Goal: Task Accomplishment & Management: Complete application form

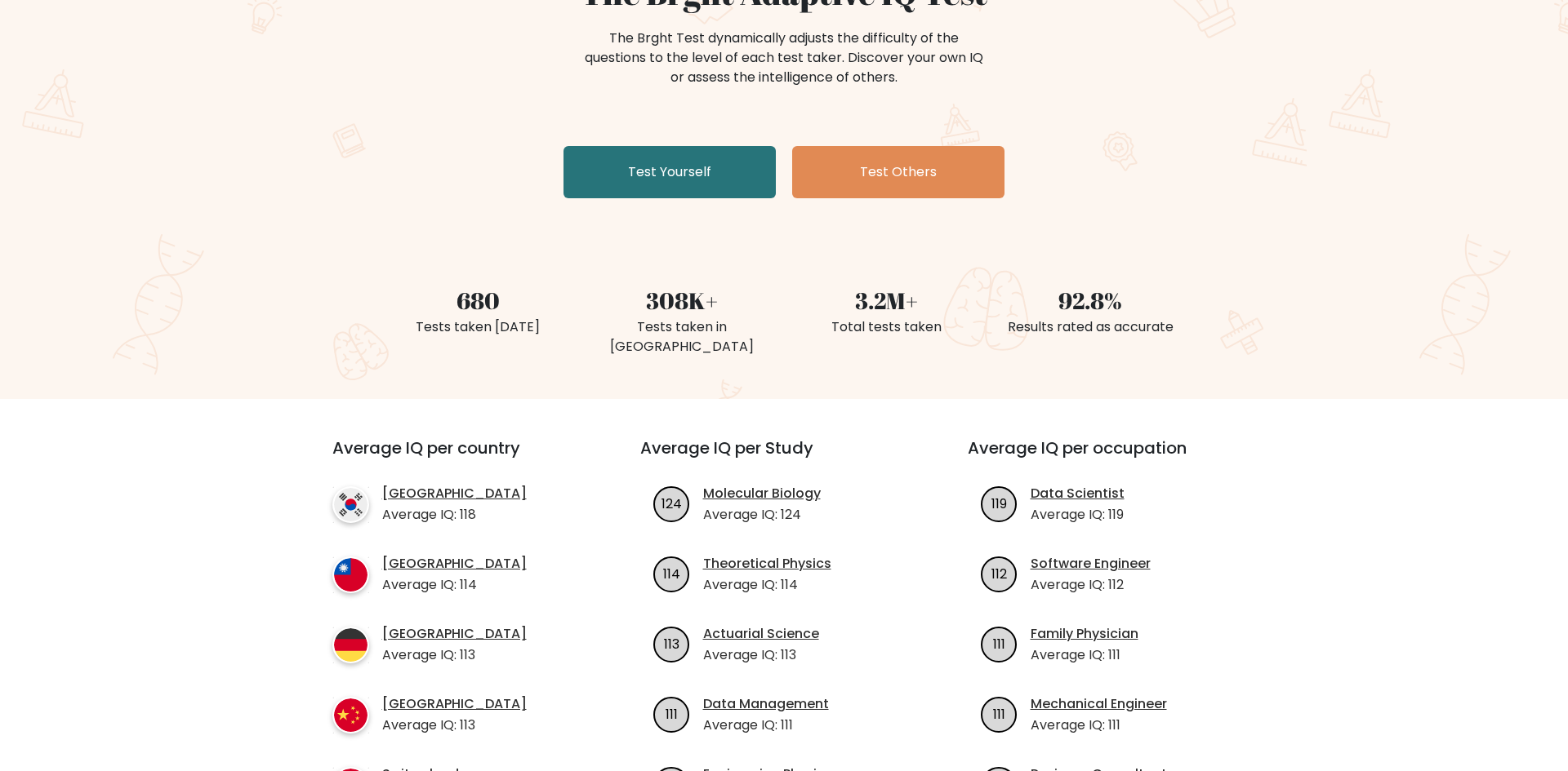
scroll to position [317, 0]
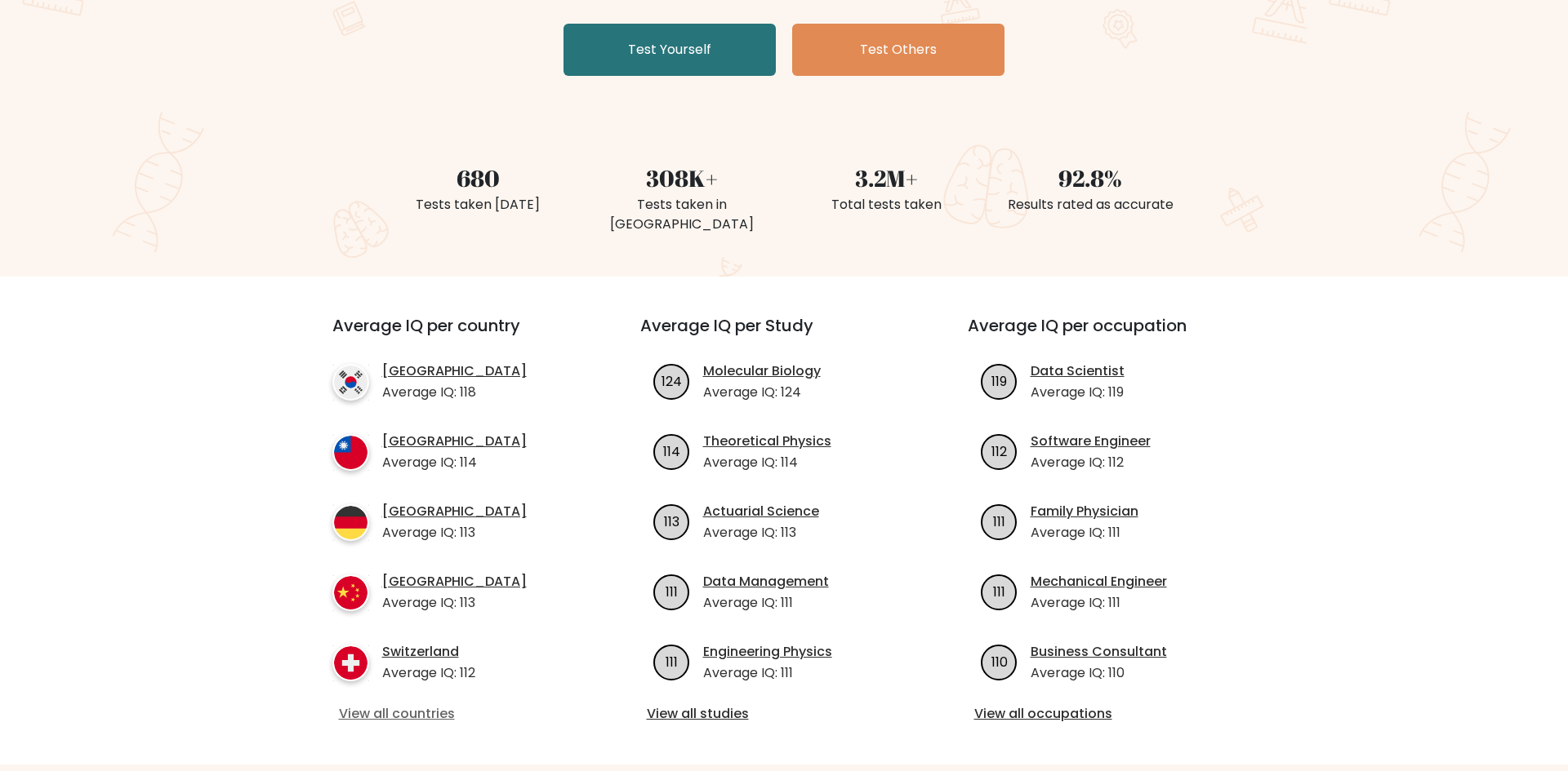
click at [445, 704] on link "View all countries" at bounding box center [456, 713] width 236 height 19
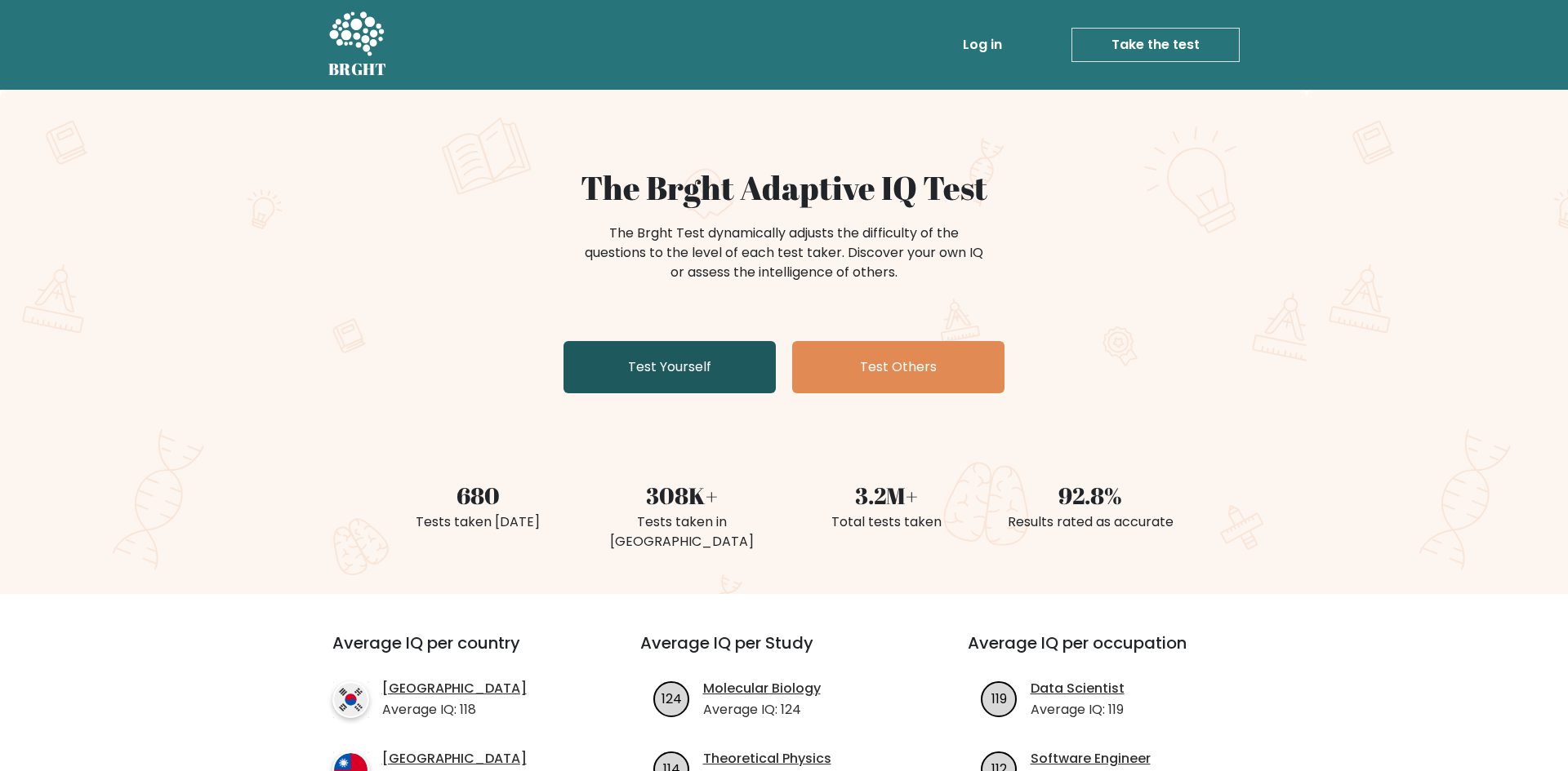
click at [745, 366] on link "Test Yourself" at bounding box center [669, 367] width 213 height 52
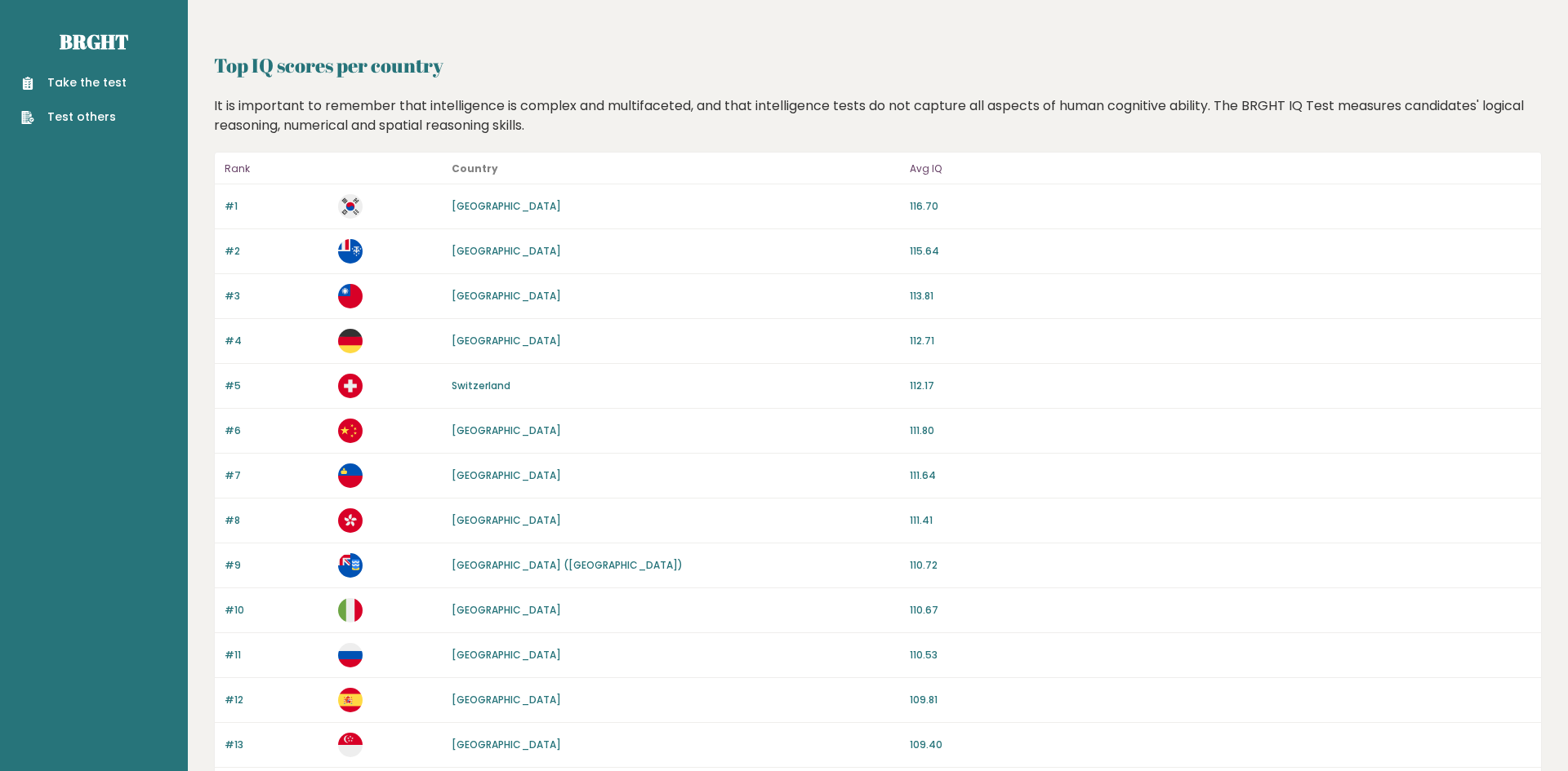
scroll to position [1348, 0]
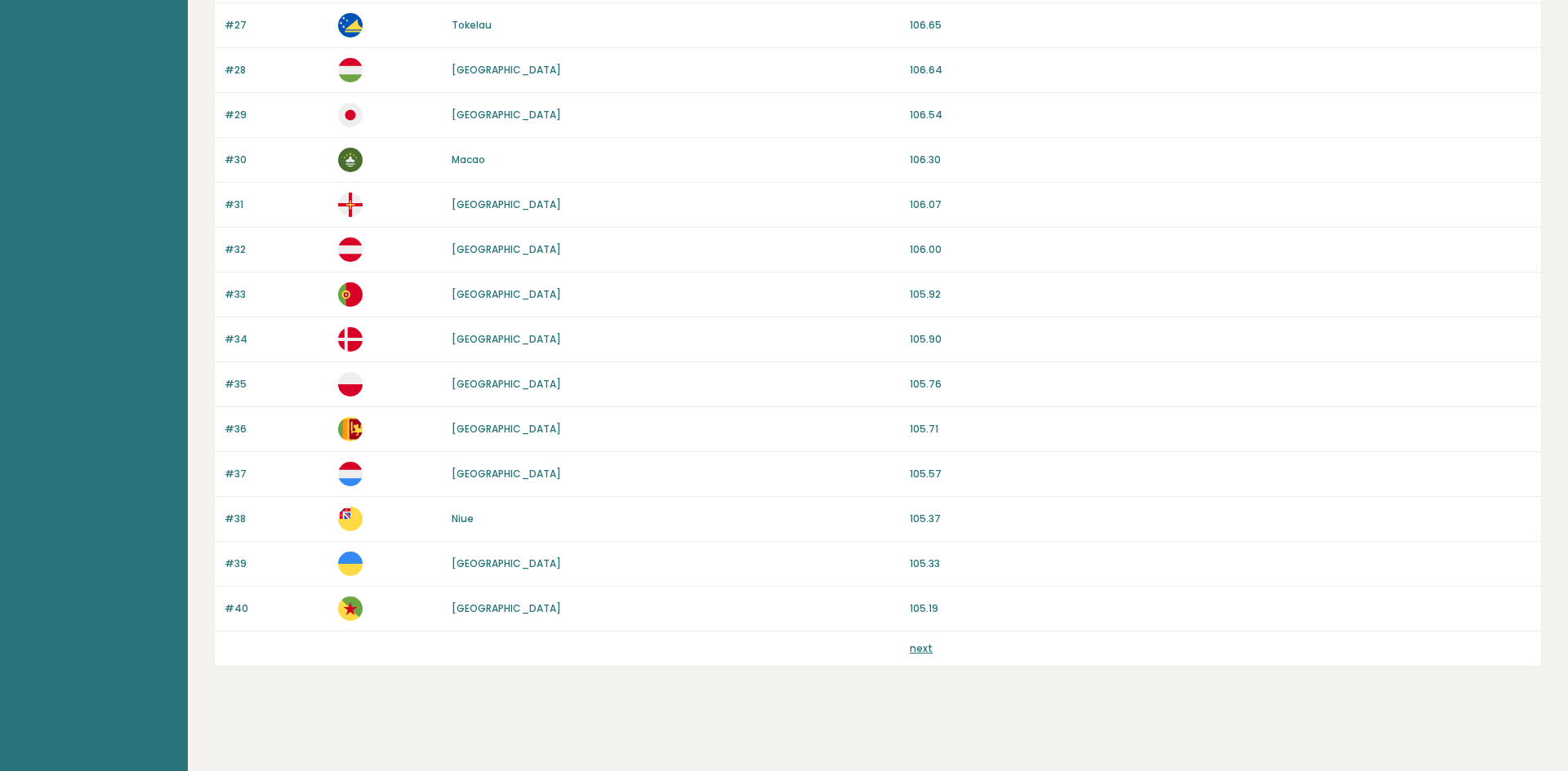
click at [924, 649] on link "next" at bounding box center [920, 648] width 23 height 14
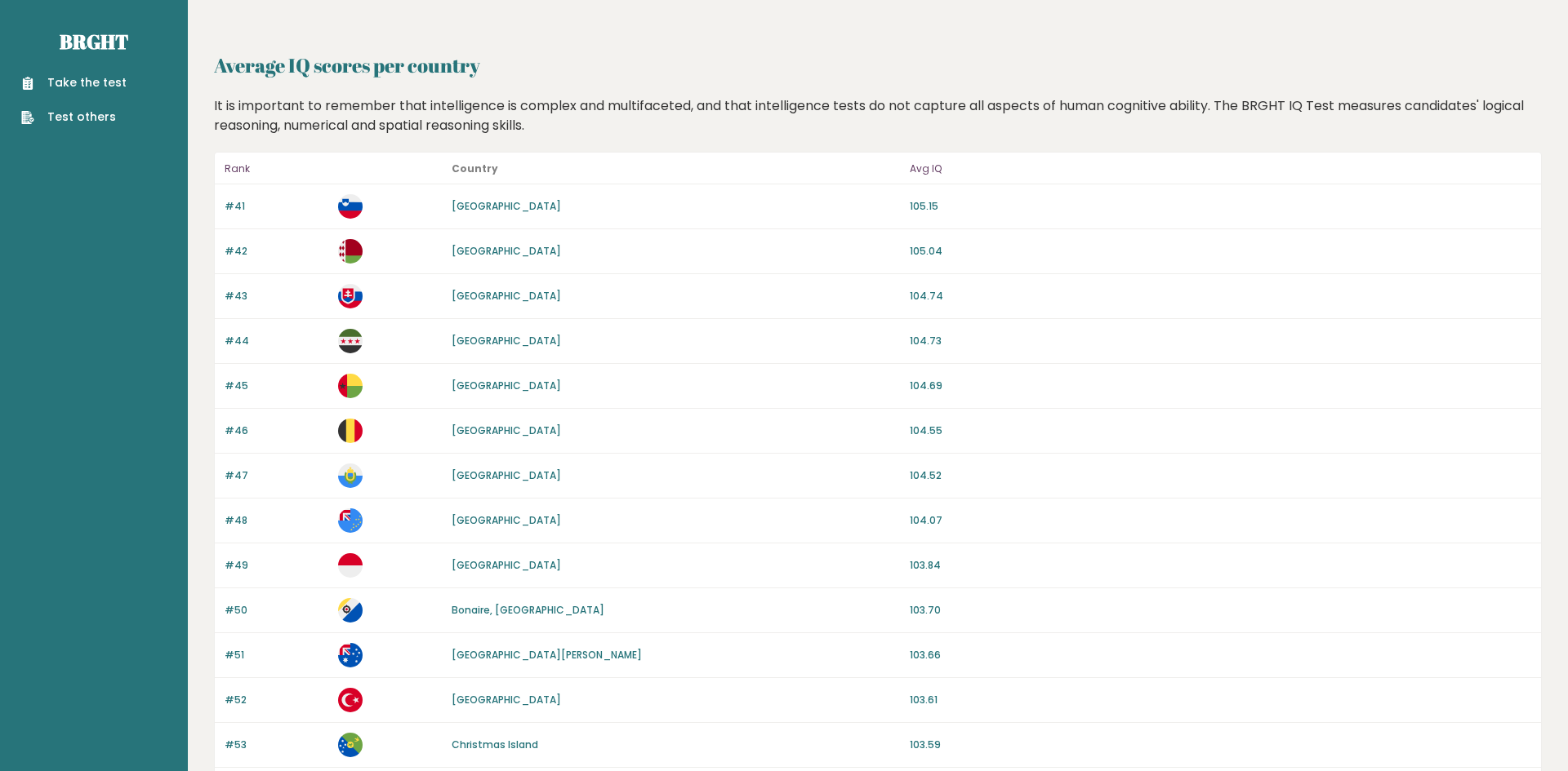
click at [878, 595] on div "#50 Bonaire, Sint Eustatius and Saba 103.70" at bounding box center [878, 610] width 1326 height 45
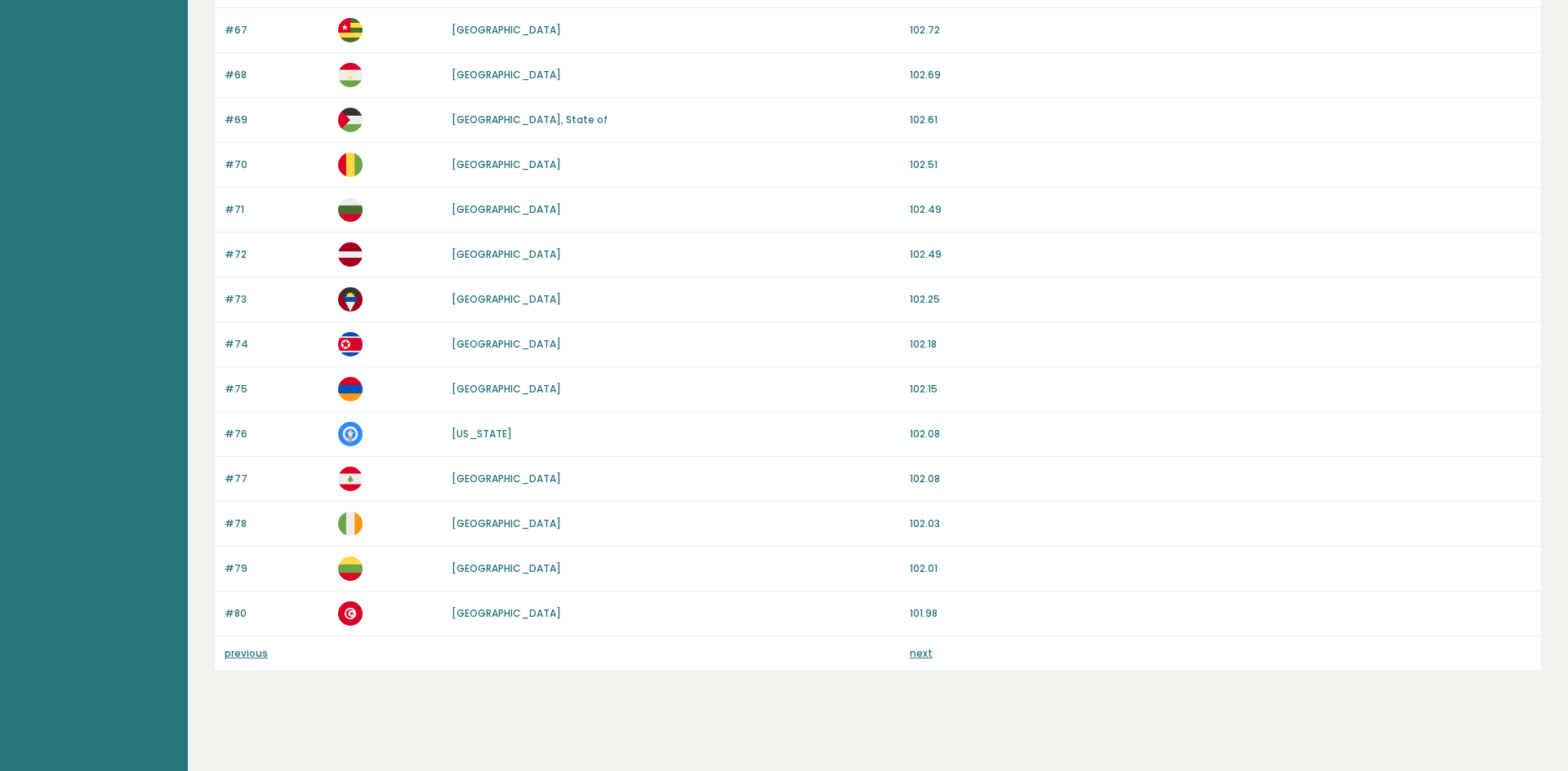
scroll to position [1348, 0]
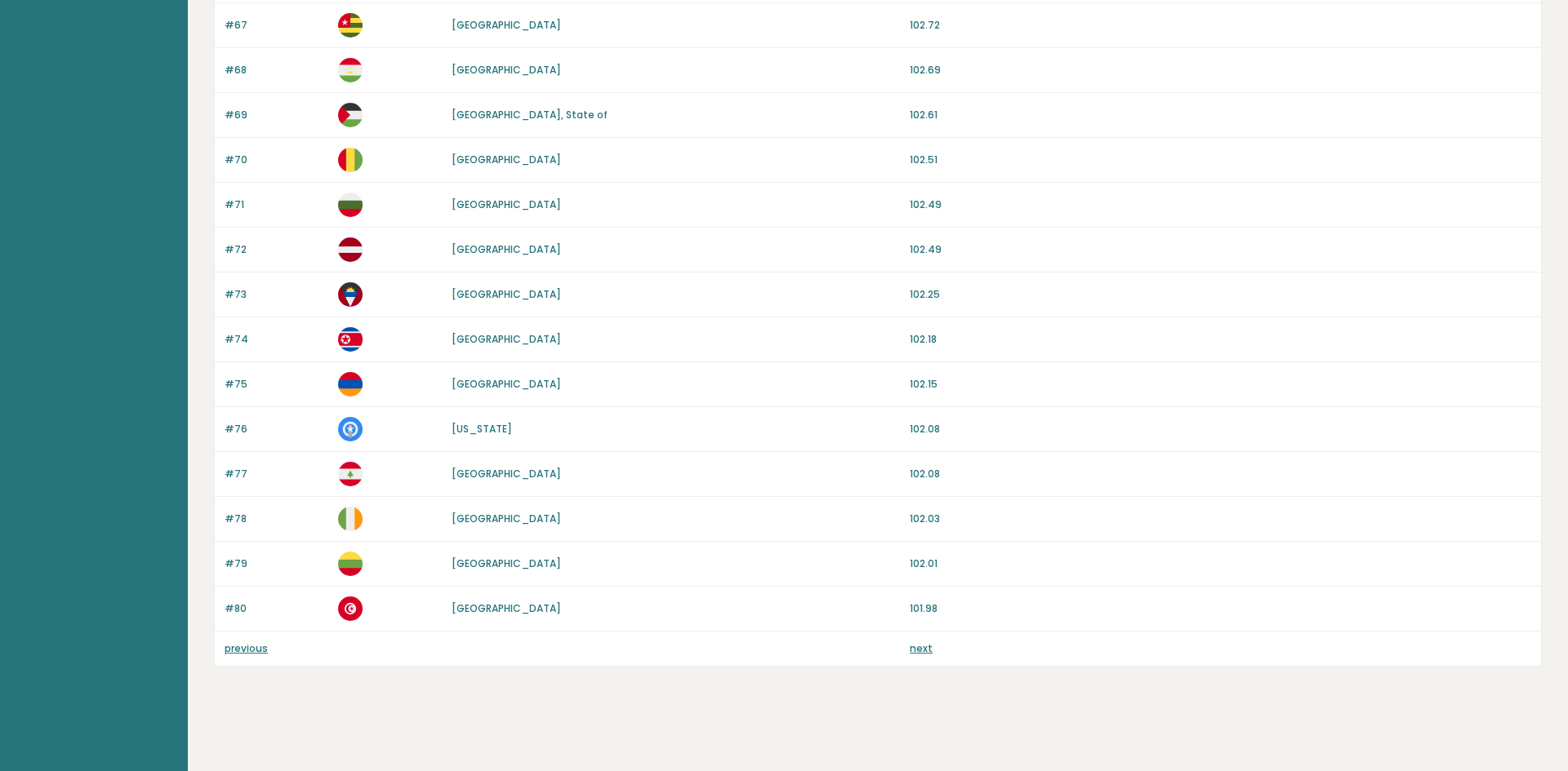
click at [915, 650] on link "next" at bounding box center [920, 648] width 23 height 14
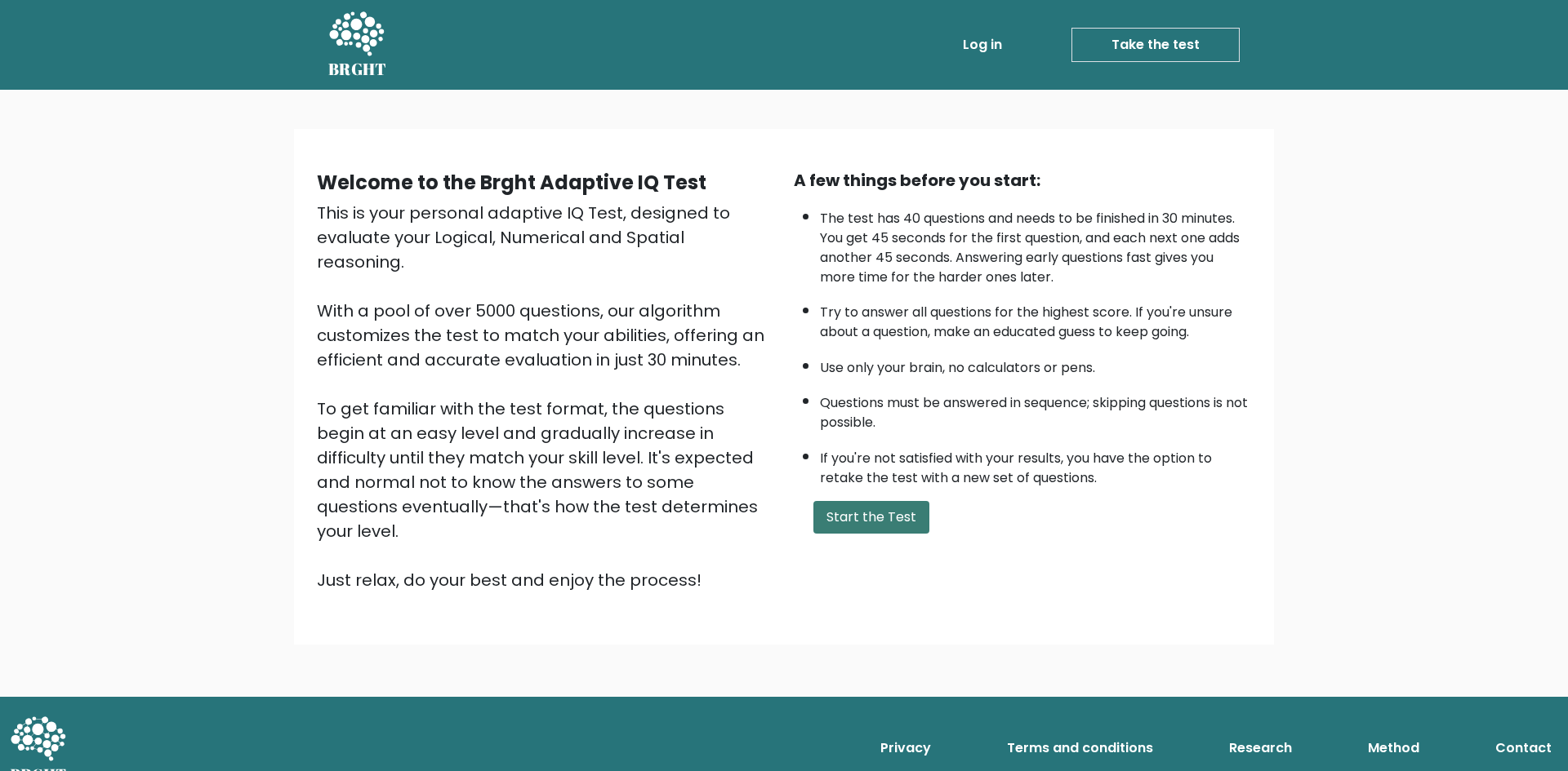
click at [908, 517] on button "Start the Test" at bounding box center [871, 517] width 116 height 33
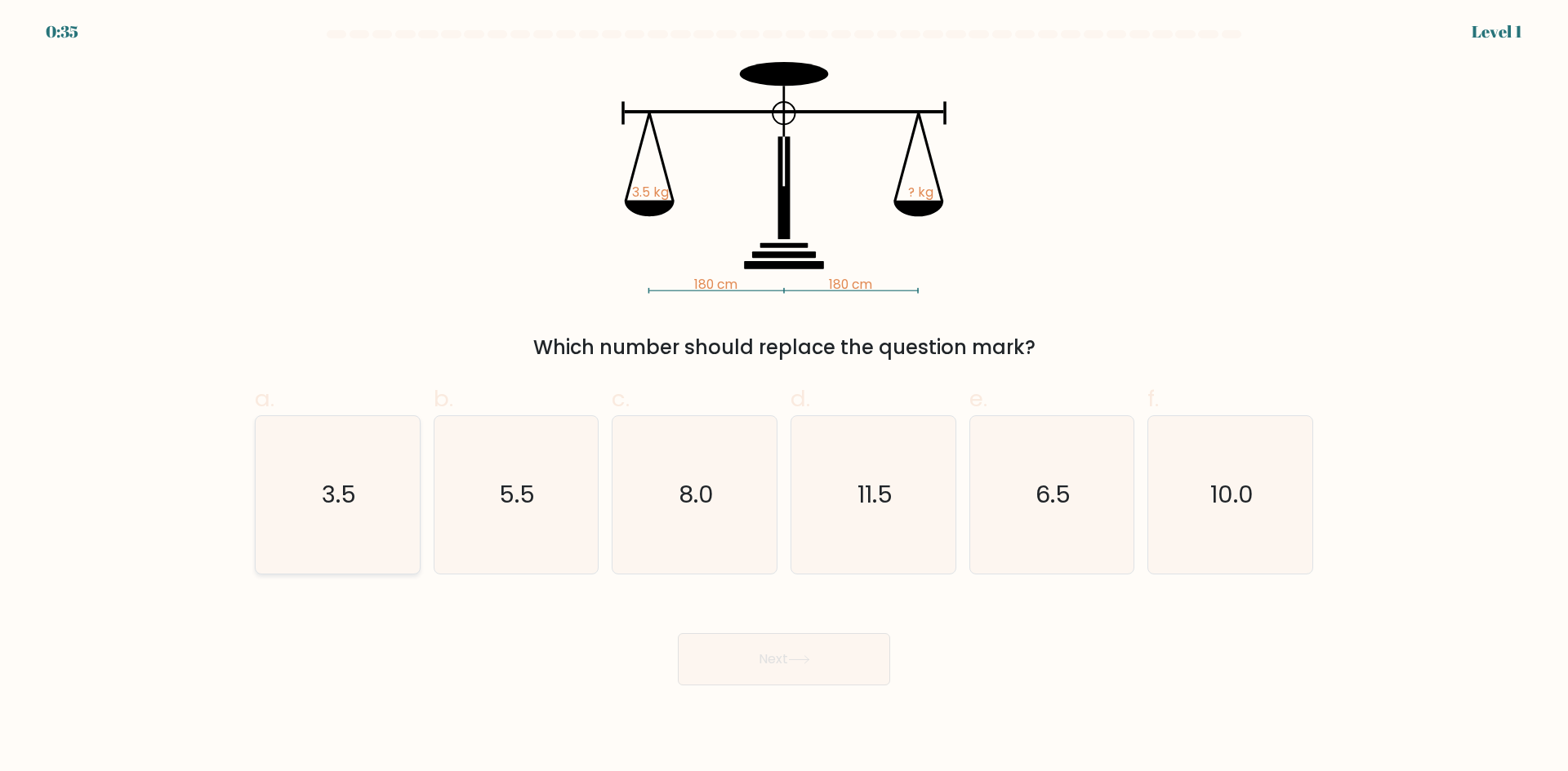
click at [367, 467] on icon "3.5" at bounding box center [338, 495] width 157 height 157
click at [784, 397] on input "a. 3.5" at bounding box center [784, 391] width 1 height 11
radio input "true"
click at [754, 667] on button "Next" at bounding box center [784, 659] width 213 height 52
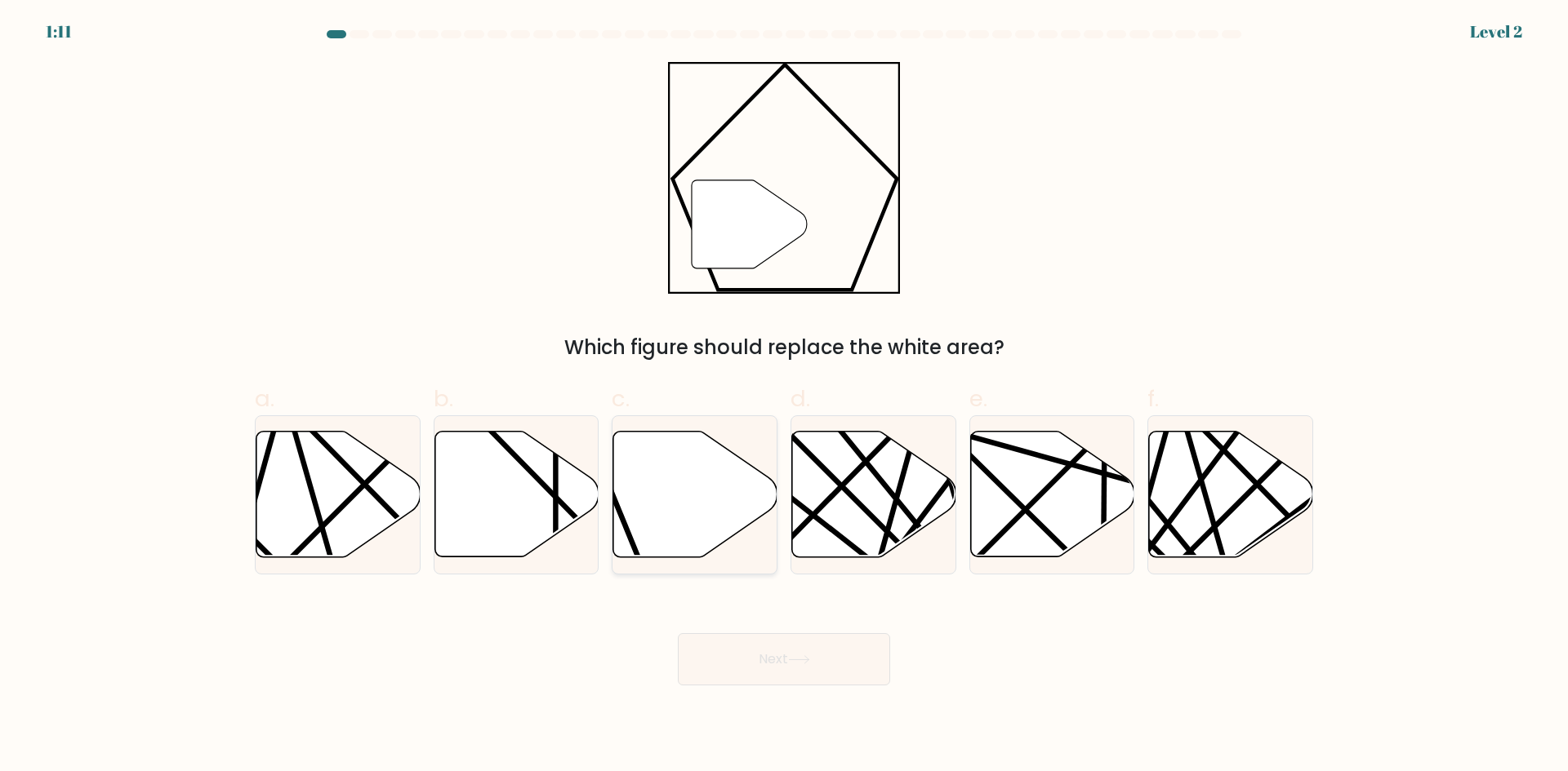
click at [664, 509] on icon at bounding box center [695, 494] width 164 height 126
click at [784, 397] on input "c." at bounding box center [784, 391] width 1 height 11
radio input "true"
click at [770, 662] on button "Next" at bounding box center [784, 659] width 213 height 52
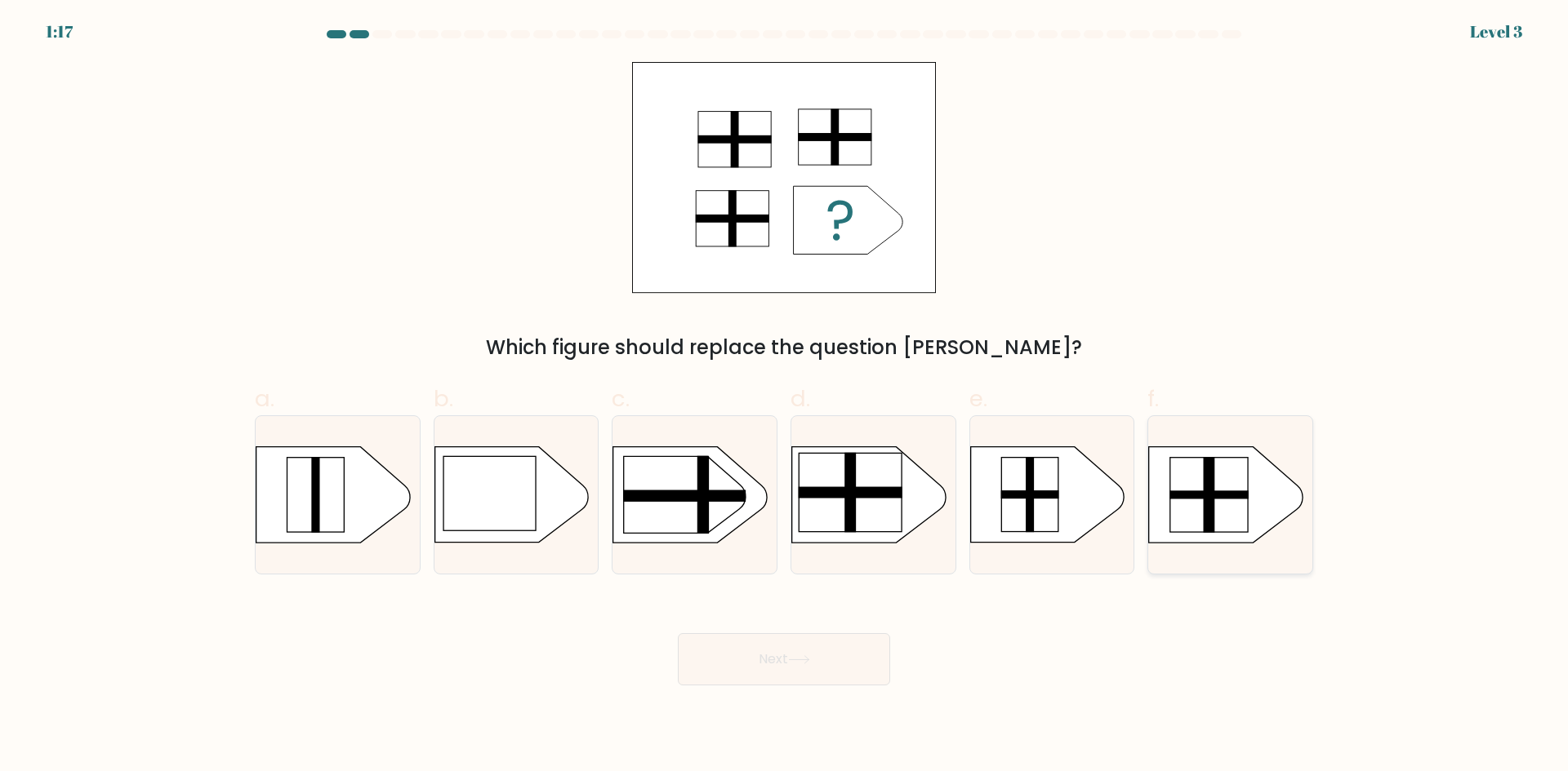
click at [1207, 501] on rect at bounding box center [1210, 494] width 12 height 75
click at [785, 397] on input "f." at bounding box center [784, 391] width 1 height 11
radio input "true"
click at [809, 668] on button "Next" at bounding box center [784, 659] width 213 height 52
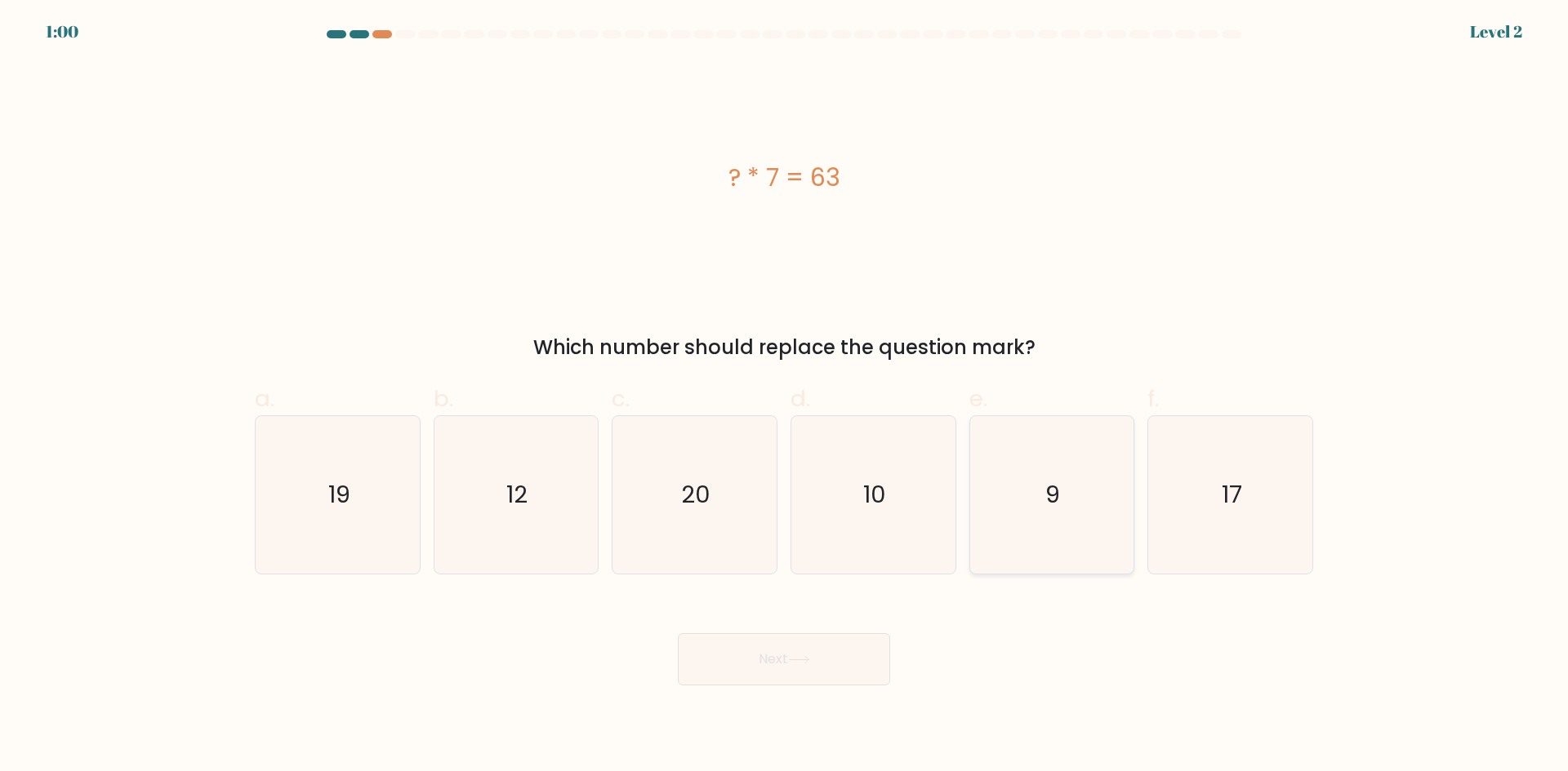
click at [1079, 554] on icon "9" at bounding box center [1052, 495] width 157 height 157
click at [785, 397] on input "e. 9" at bounding box center [784, 391] width 1 height 11
radio input "true"
click at [881, 652] on button "Next" at bounding box center [784, 659] width 213 height 52
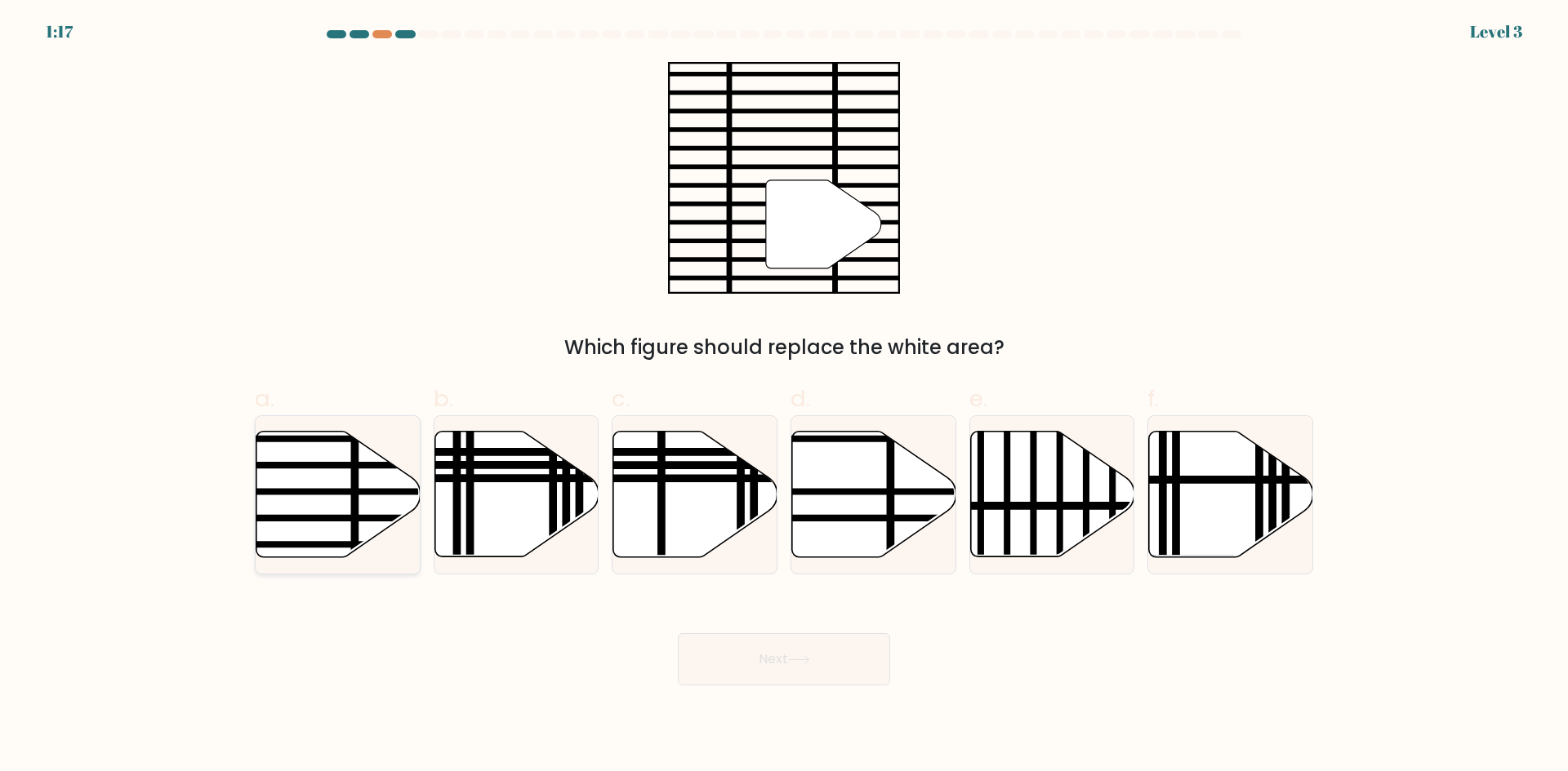
click at [342, 487] on icon at bounding box center [339, 494] width 164 height 126
click at [784, 397] on input "a." at bounding box center [784, 391] width 1 height 11
radio input "true"
click at [812, 643] on button "Next" at bounding box center [784, 659] width 213 height 52
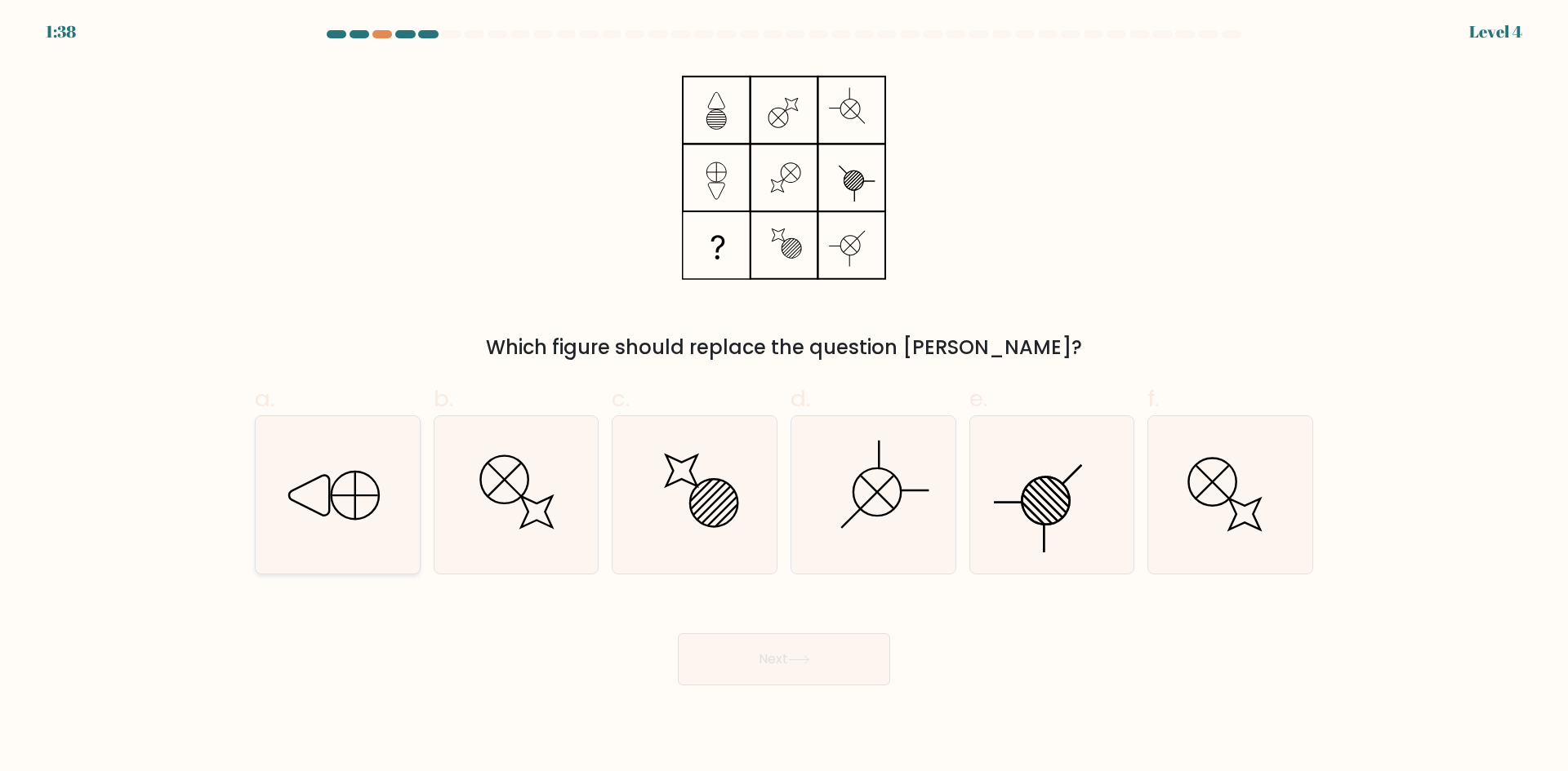
click at [322, 438] on icon at bounding box center [338, 495] width 157 height 157
click at [784, 397] on input "a." at bounding box center [784, 391] width 1 height 11
radio input "true"
click at [850, 651] on button "Next" at bounding box center [784, 659] width 213 height 52
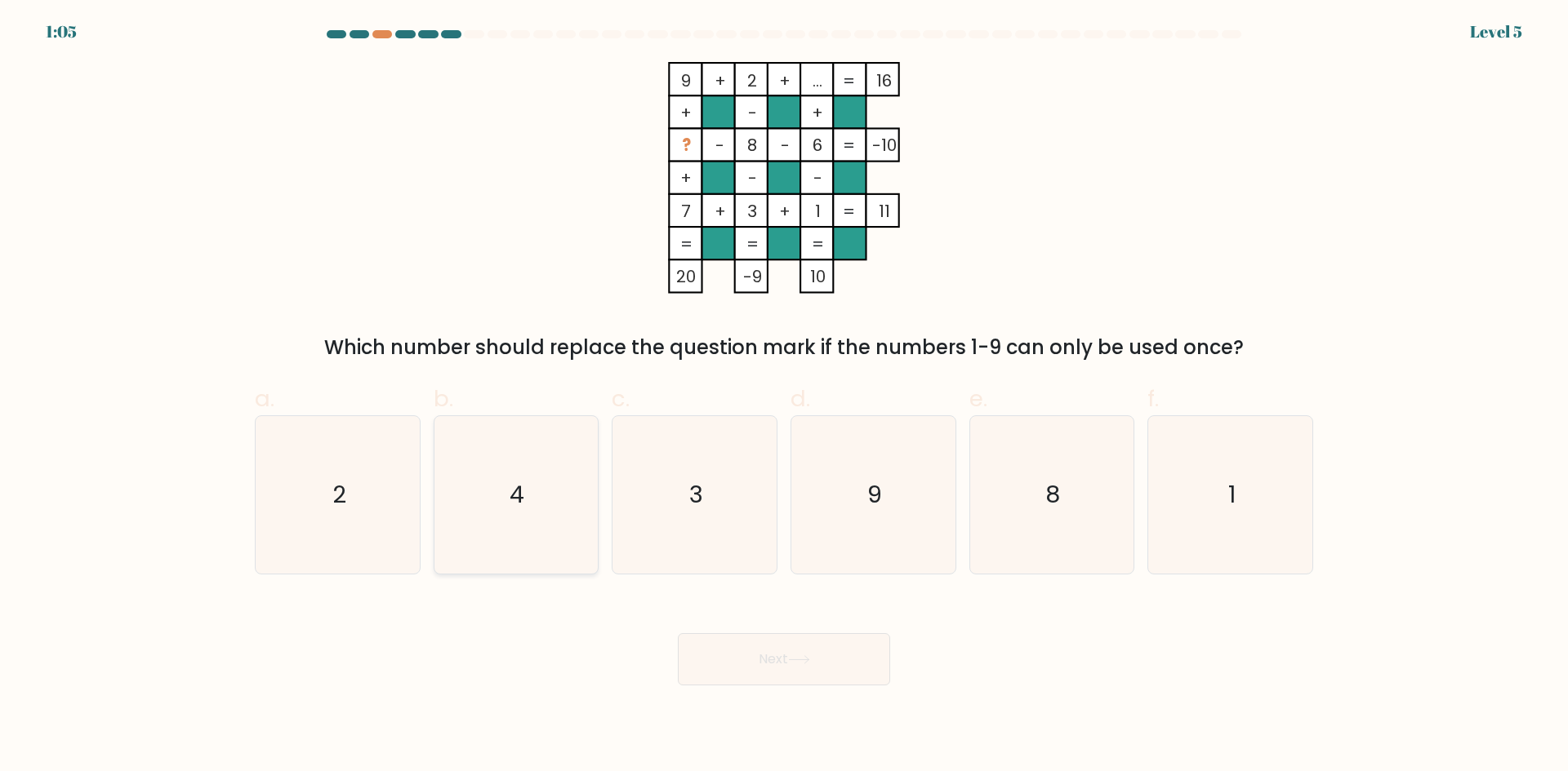
click at [558, 465] on icon "4" at bounding box center [516, 495] width 157 height 157
click at [784, 397] on input "b. 4" at bounding box center [784, 391] width 1 height 11
radio input "true"
click at [752, 648] on button "Next" at bounding box center [784, 659] width 213 height 52
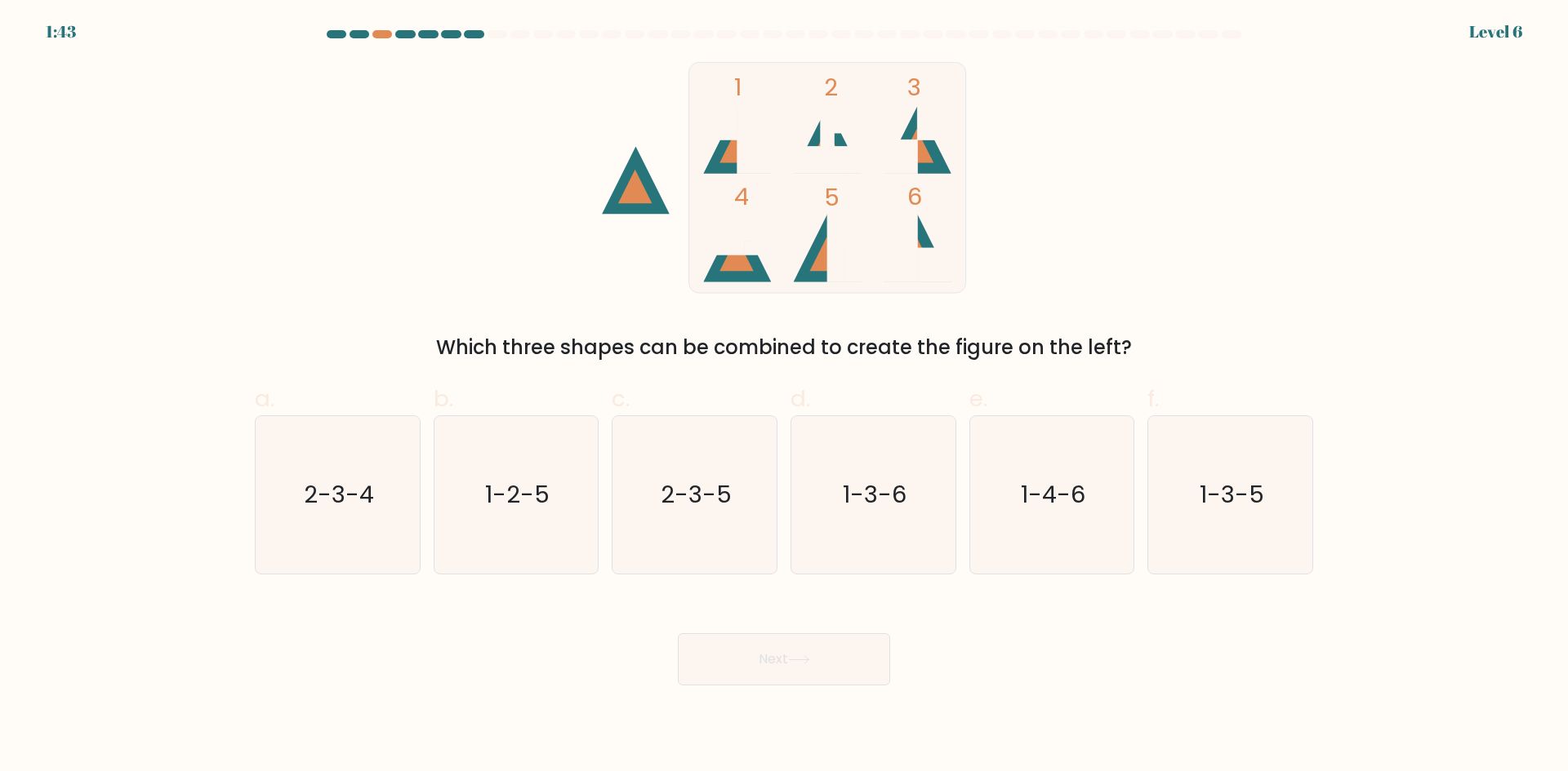
click at [752, 648] on button "Next" at bounding box center [784, 659] width 213 height 52
click at [895, 468] on icon "1-3-6" at bounding box center [873, 495] width 157 height 157
click at [785, 397] on input "d. 1-3-6" at bounding box center [784, 391] width 1 height 11
radio input "true"
click at [835, 666] on button "Next" at bounding box center [784, 659] width 213 height 52
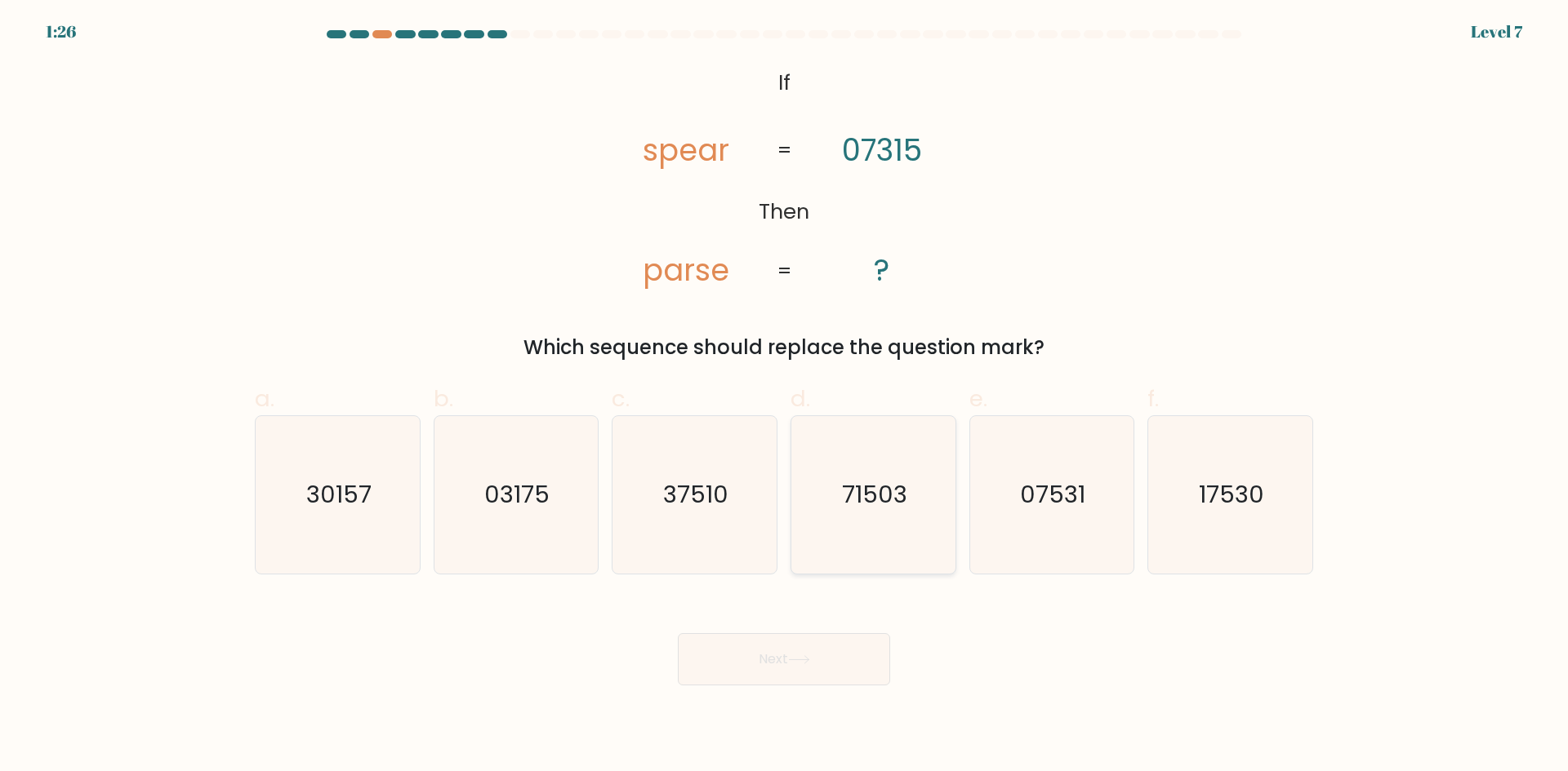
click at [864, 460] on icon "71503" at bounding box center [873, 495] width 157 height 157
click at [785, 397] on input "d. 71503" at bounding box center [784, 391] width 1 height 11
radio input "true"
click at [827, 642] on button "Next" at bounding box center [784, 659] width 213 height 52
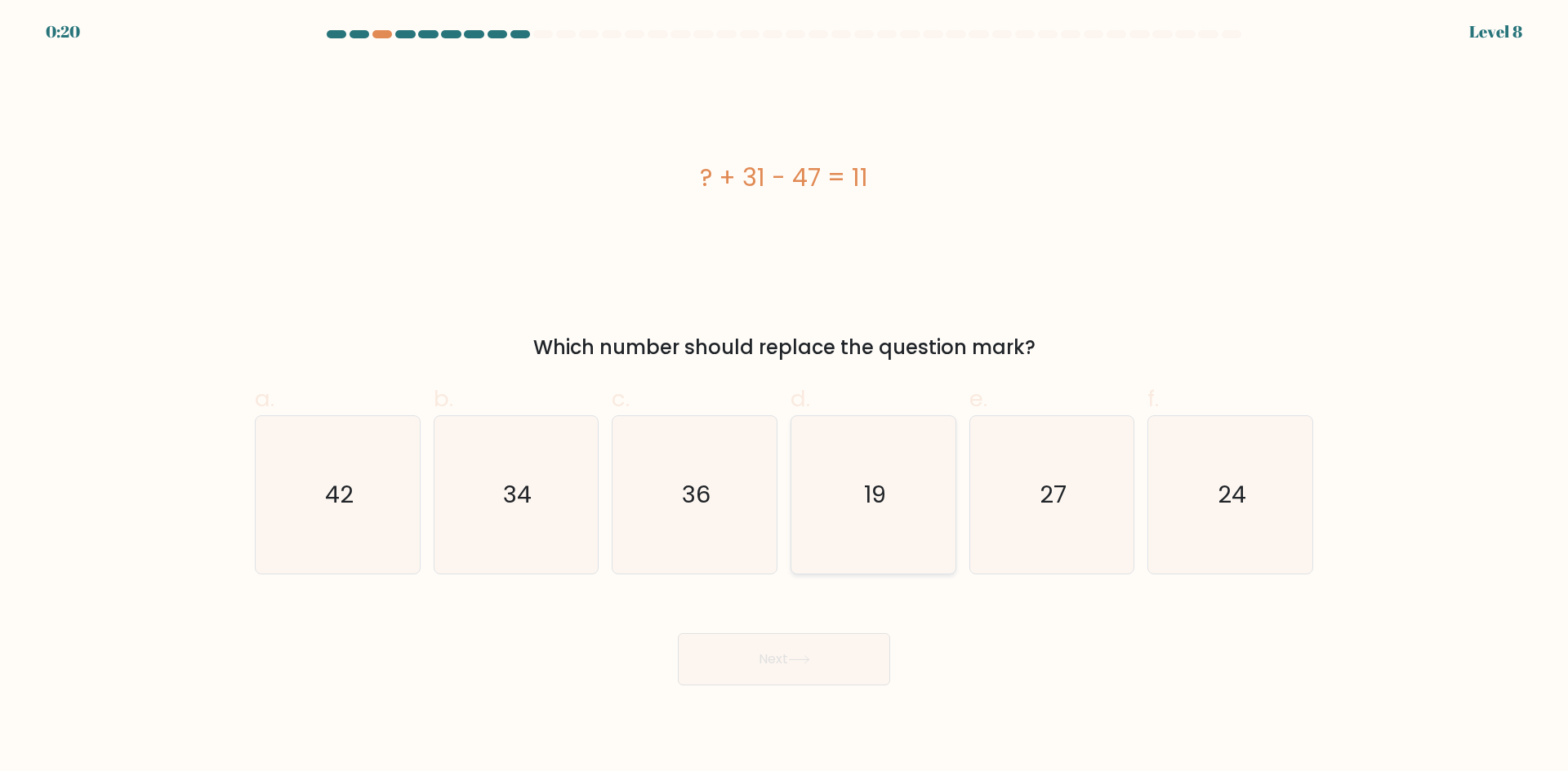
click at [872, 469] on icon "19" at bounding box center [873, 495] width 157 height 157
click at [785, 397] on input "d. 19" at bounding box center [784, 391] width 1 height 11
radio input "true"
click at [832, 675] on button "Next" at bounding box center [784, 659] width 213 height 52
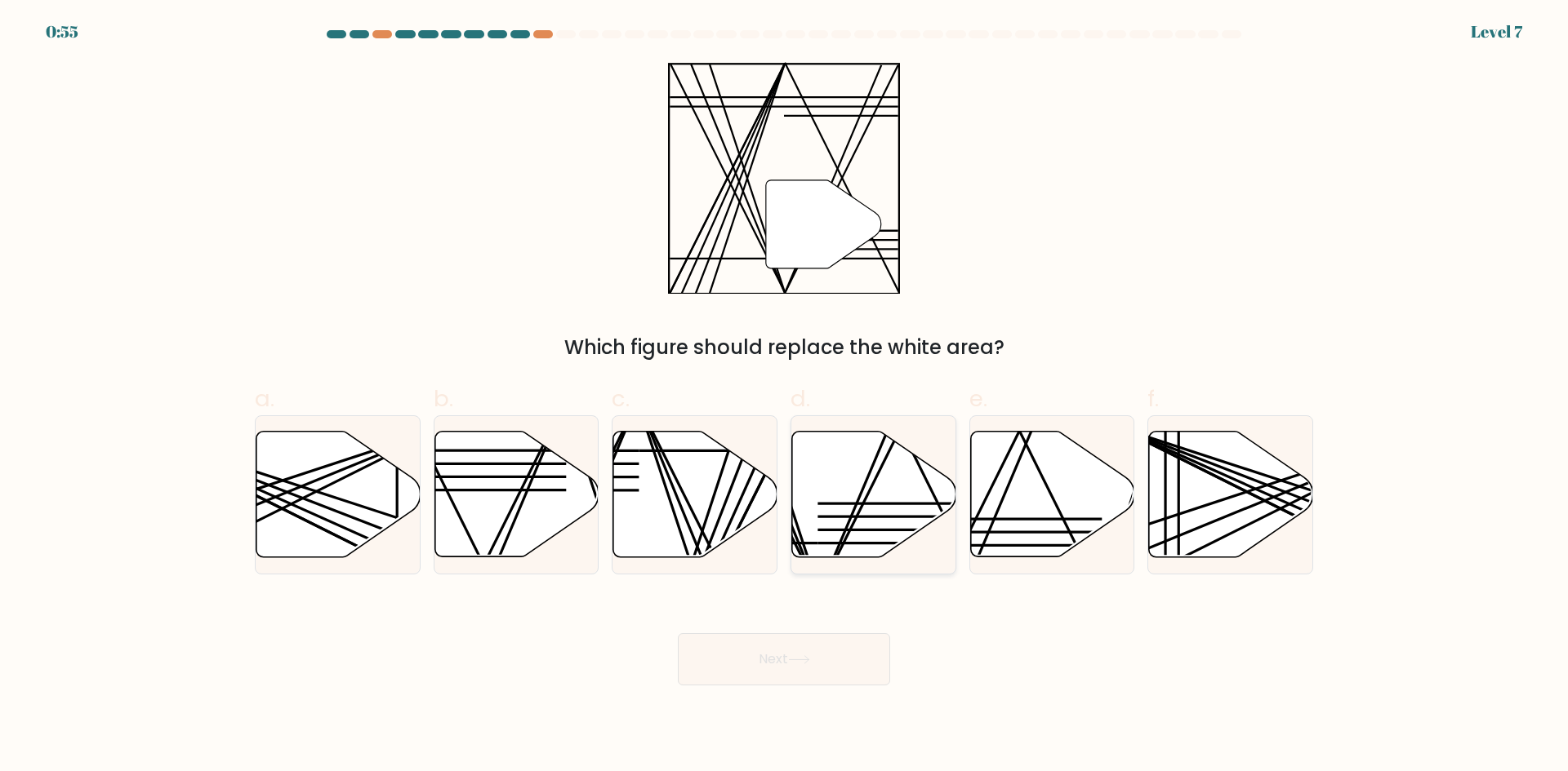
click at [880, 497] on icon at bounding box center [875, 494] width 164 height 126
click at [785, 397] on input "d." at bounding box center [784, 391] width 1 height 11
radio input "true"
click at [792, 677] on button "Next" at bounding box center [784, 659] width 213 height 52
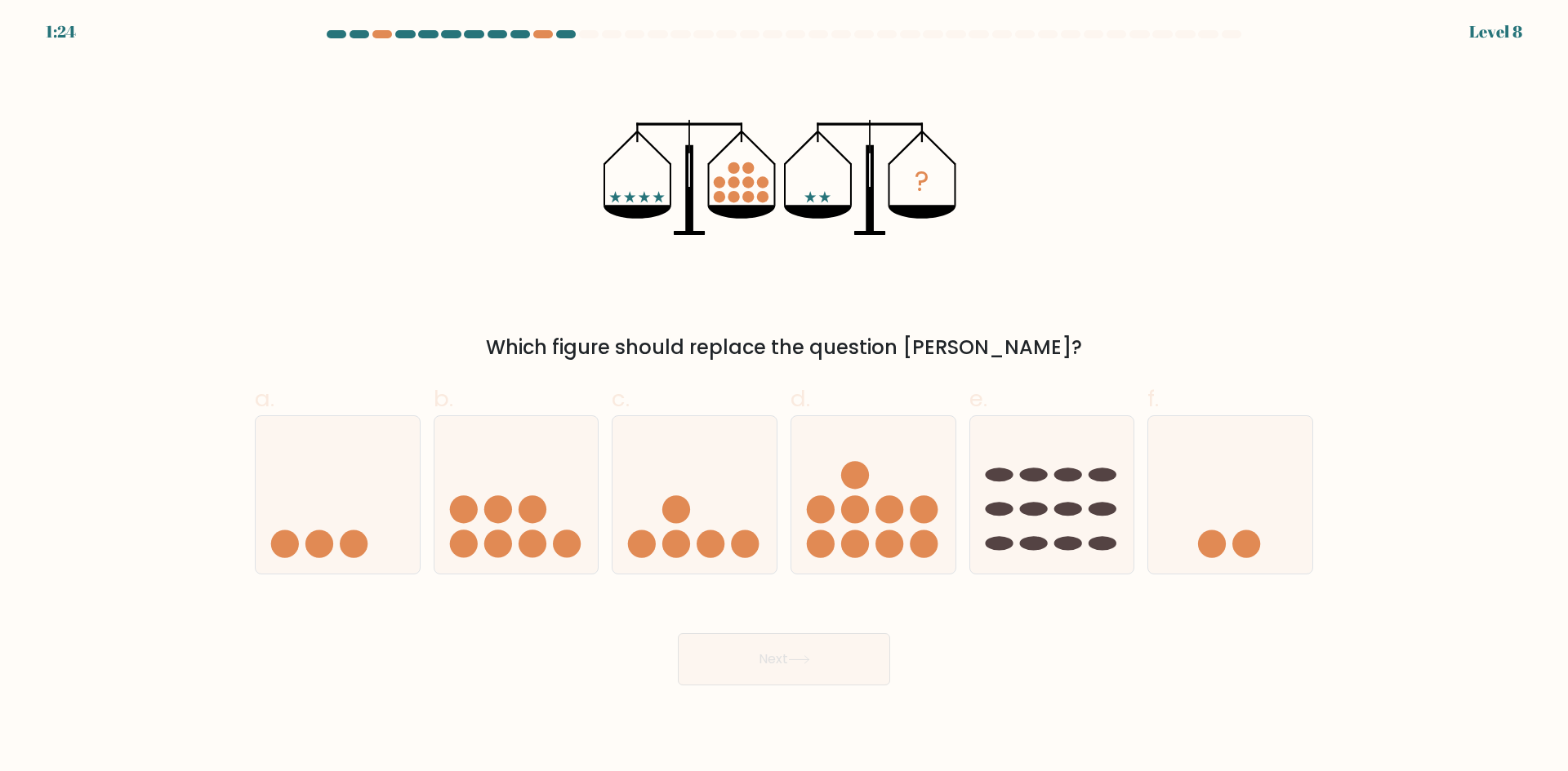
click at [808, 657] on icon at bounding box center [799, 659] width 22 height 9
click at [793, 354] on div "Which figure should replace the question mark?" at bounding box center [783, 348] width 1039 height 30
click at [737, 547] on circle at bounding box center [745, 544] width 28 height 28
click at [784, 397] on input "c." at bounding box center [784, 391] width 1 height 11
radio input "true"
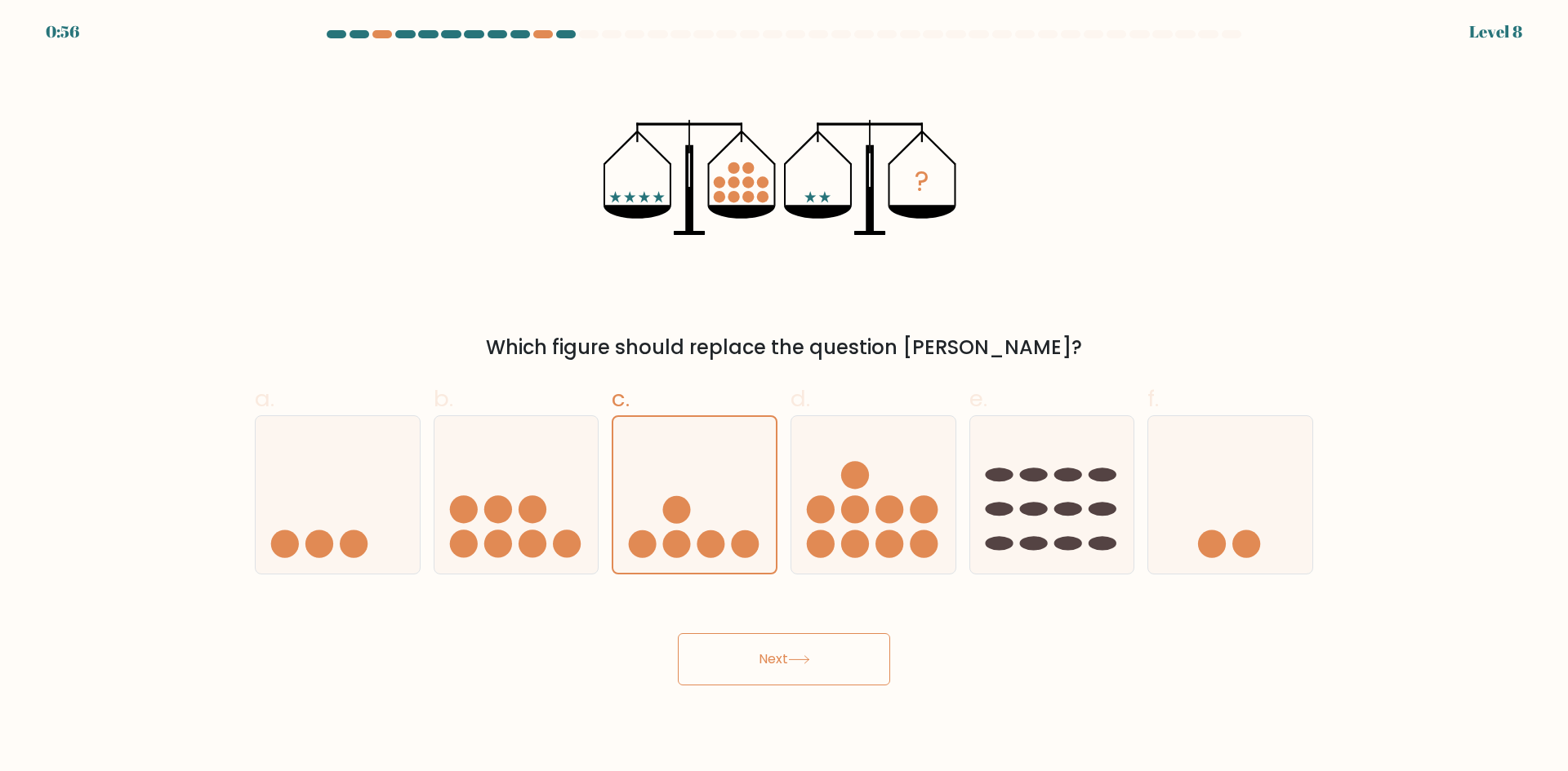
click at [781, 675] on button "Next" at bounding box center [784, 659] width 213 height 52
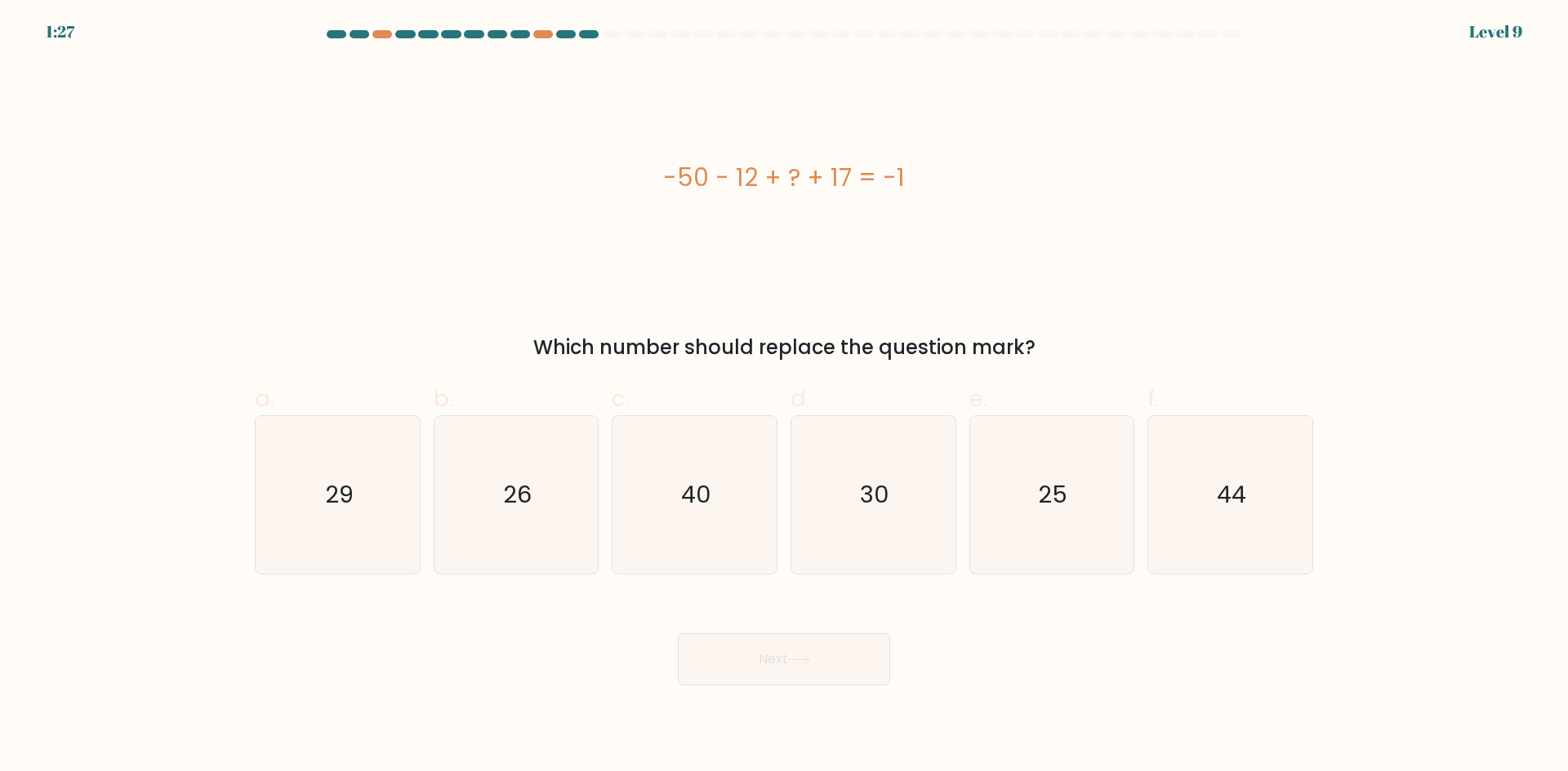
click at [661, 258] on div "-50 - 12 + ? + 17 = -1" at bounding box center [784, 178] width 1058 height 232
click at [1052, 435] on icon "25" at bounding box center [1052, 495] width 157 height 157
click at [785, 397] on input "e. 25" at bounding box center [784, 391] width 1 height 11
radio input "true"
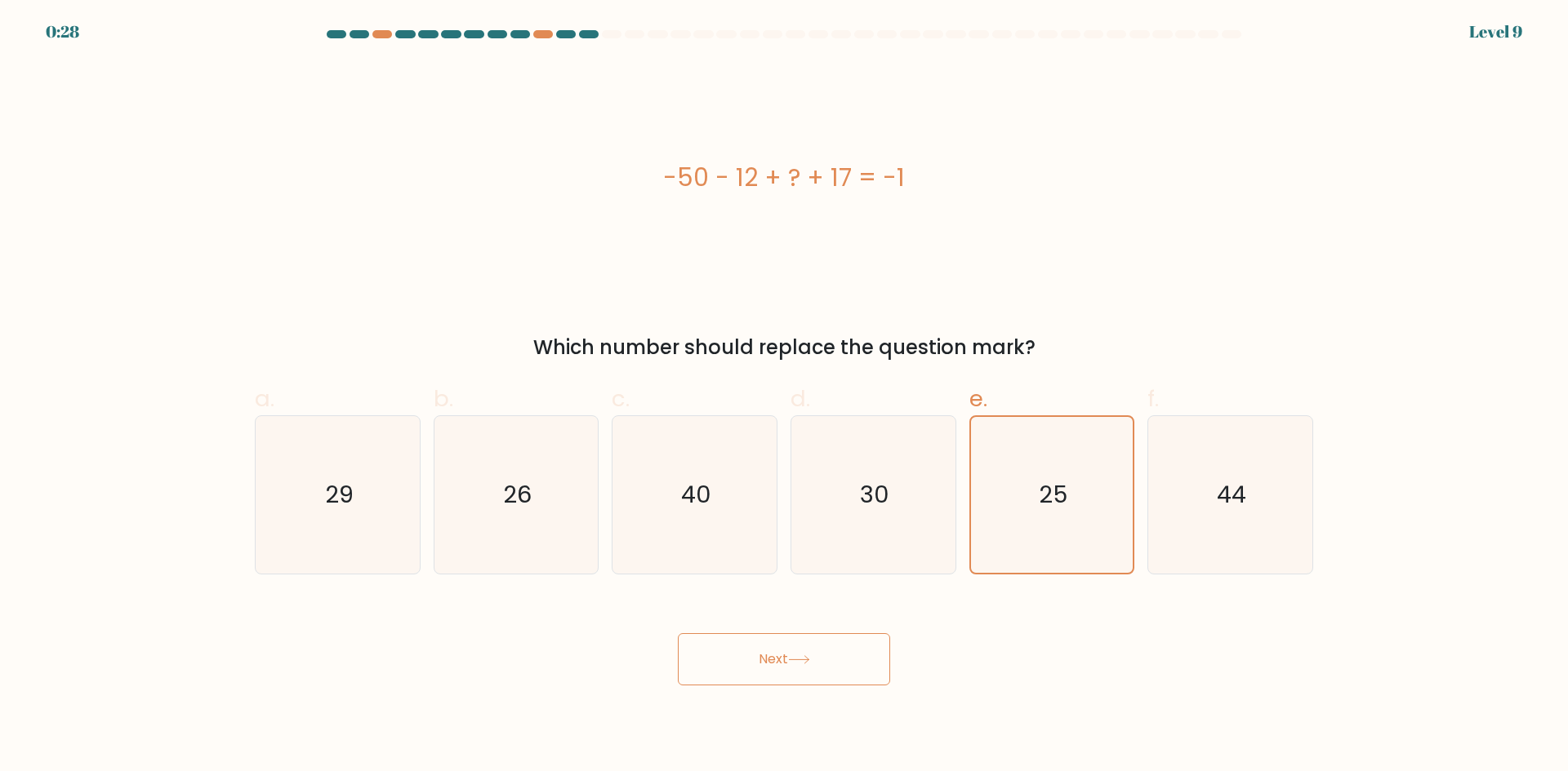
click at [878, 675] on button "Next" at bounding box center [784, 659] width 213 height 52
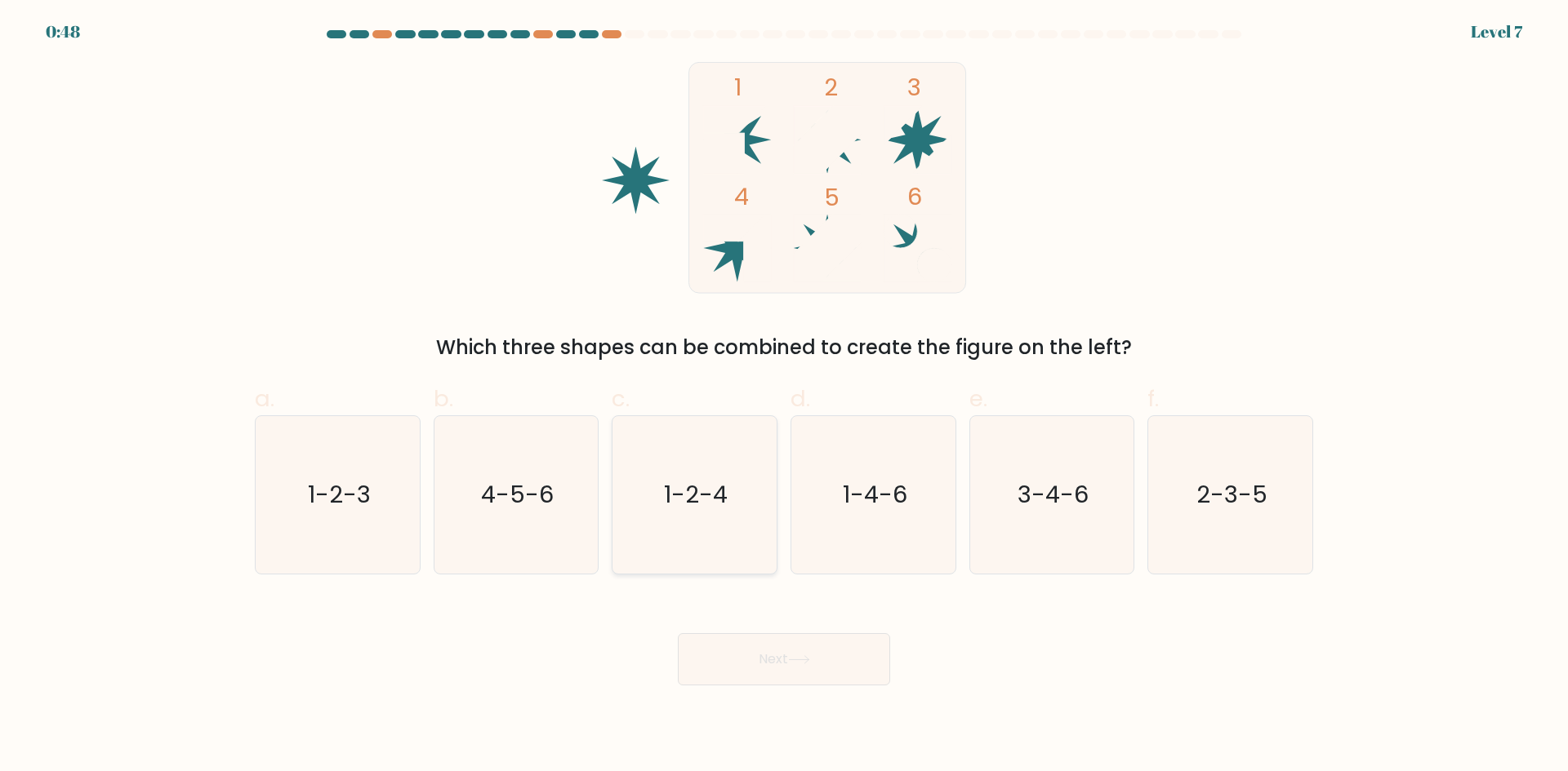
click at [757, 465] on icon "1-2-4" at bounding box center [694, 495] width 157 height 157
click at [784, 397] on input "c. 1-2-4" at bounding box center [784, 391] width 1 height 11
radio input "true"
click at [849, 677] on button "Next" at bounding box center [784, 659] width 213 height 52
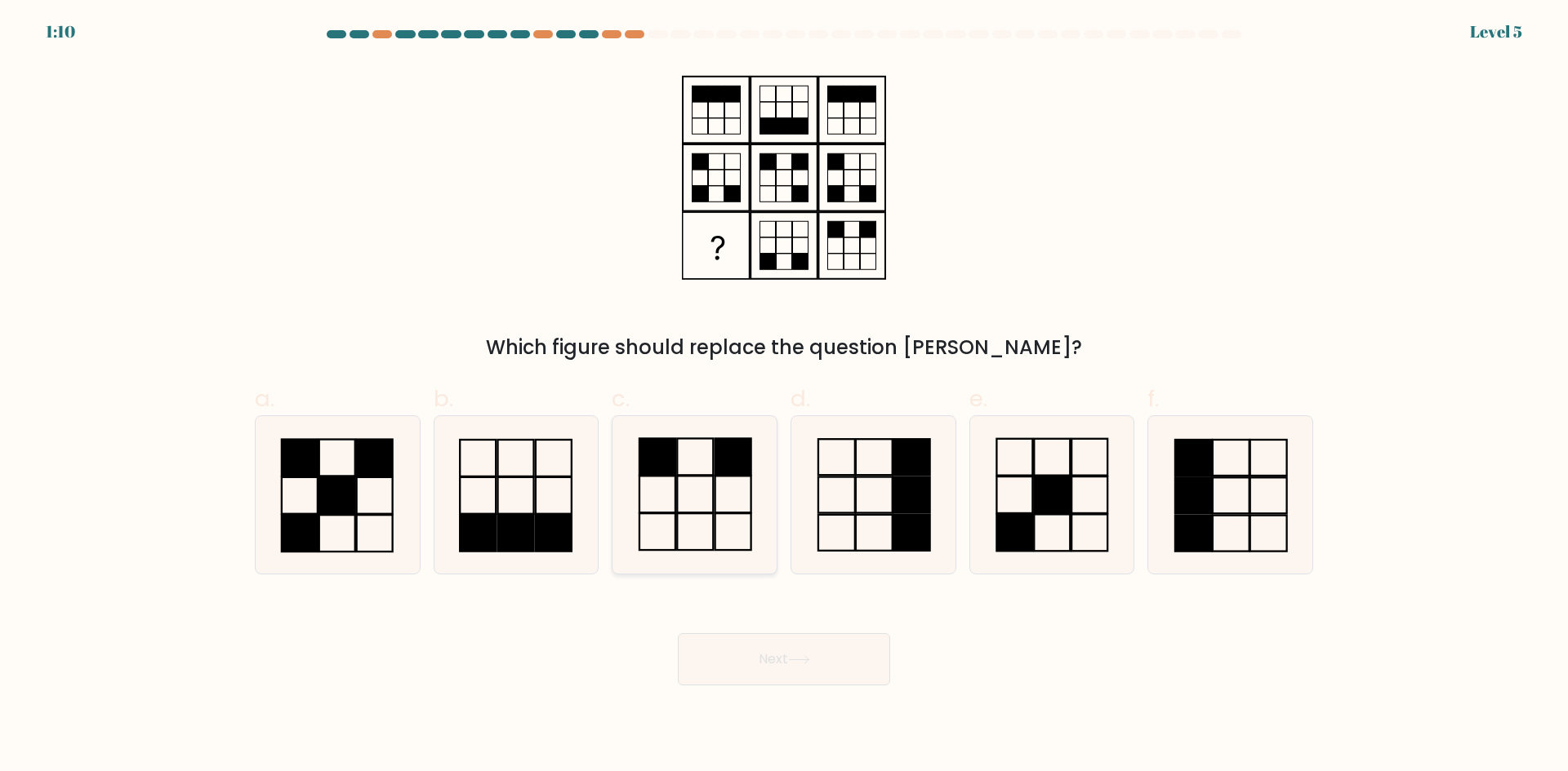
click at [649, 531] on icon at bounding box center [694, 495] width 157 height 157
click at [784, 397] on input "c." at bounding box center [784, 391] width 1 height 11
radio input "true"
click at [719, 654] on button "Next" at bounding box center [784, 659] width 213 height 52
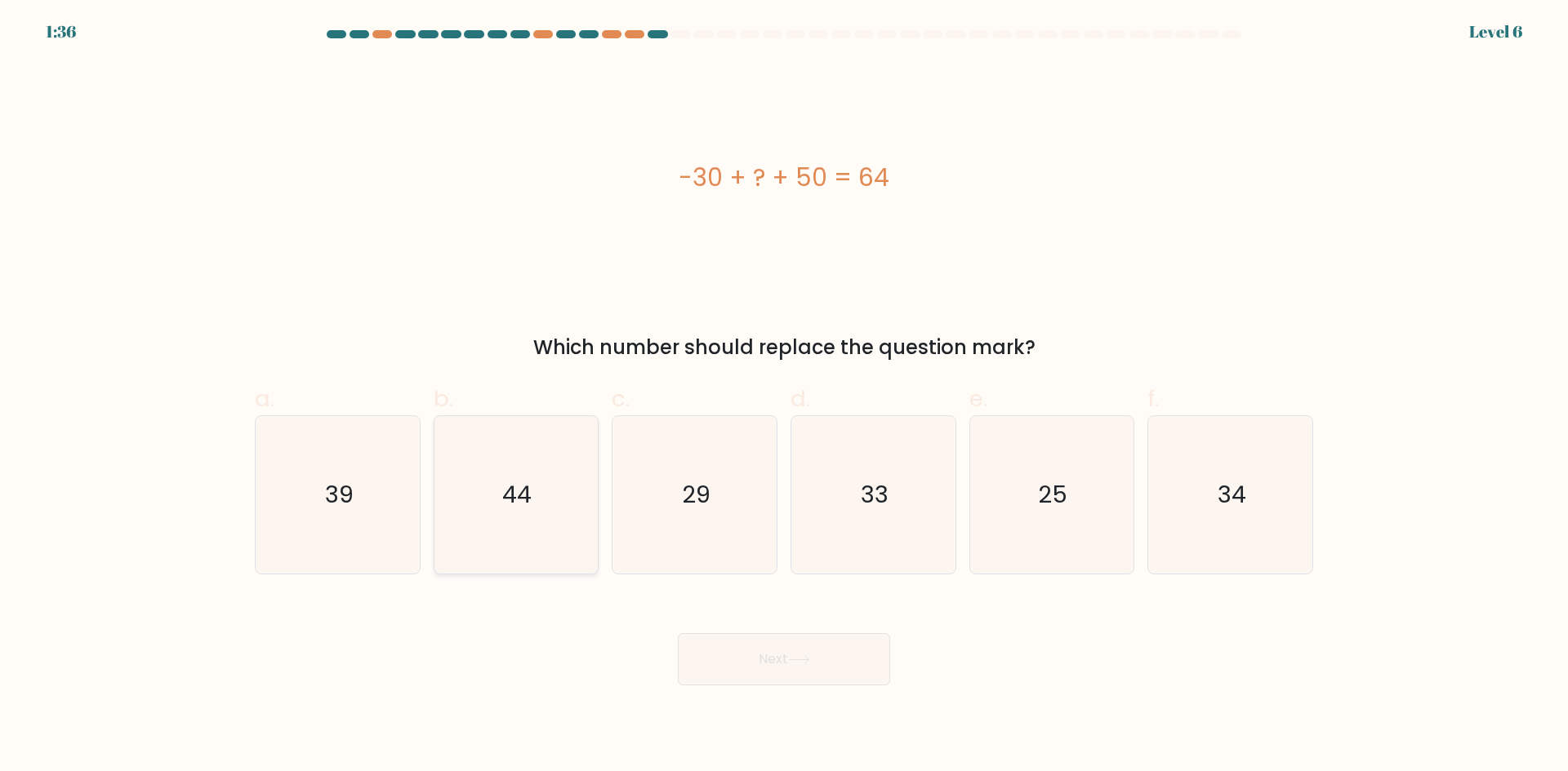
click at [543, 452] on icon "44" at bounding box center [516, 495] width 157 height 157
click at [784, 397] on input "b. 44" at bounding box center [784, 391] width 1 height 11
radio input "true"
click at [737, 648] on button "Next" at bounding box center [784, 659] width 213 height 52
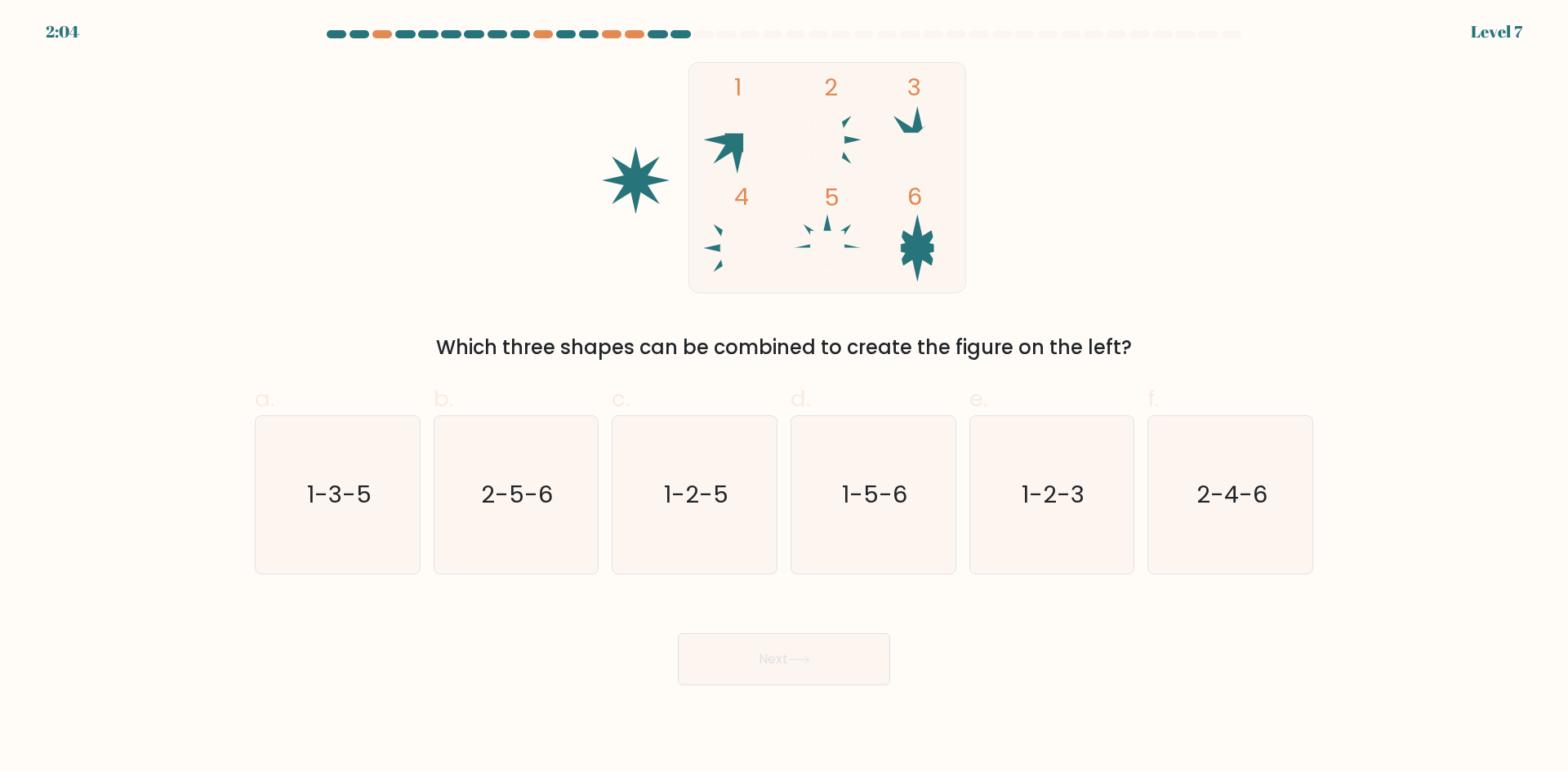
click at [678, 633] on button "Next" at bounding box center [784, 659] width 213 height 52
click at [1049, 519] on icon "1-2-3" at bounding box center [1052, 495] width 157 height 157
click at [785, 397] on input "e. 1-2-3" at bounding box center [784, 391] width 1 height 11
radio input "true"
click at [849, 661] on button "Next" at bounding box center [784, 659] width 213 height 52
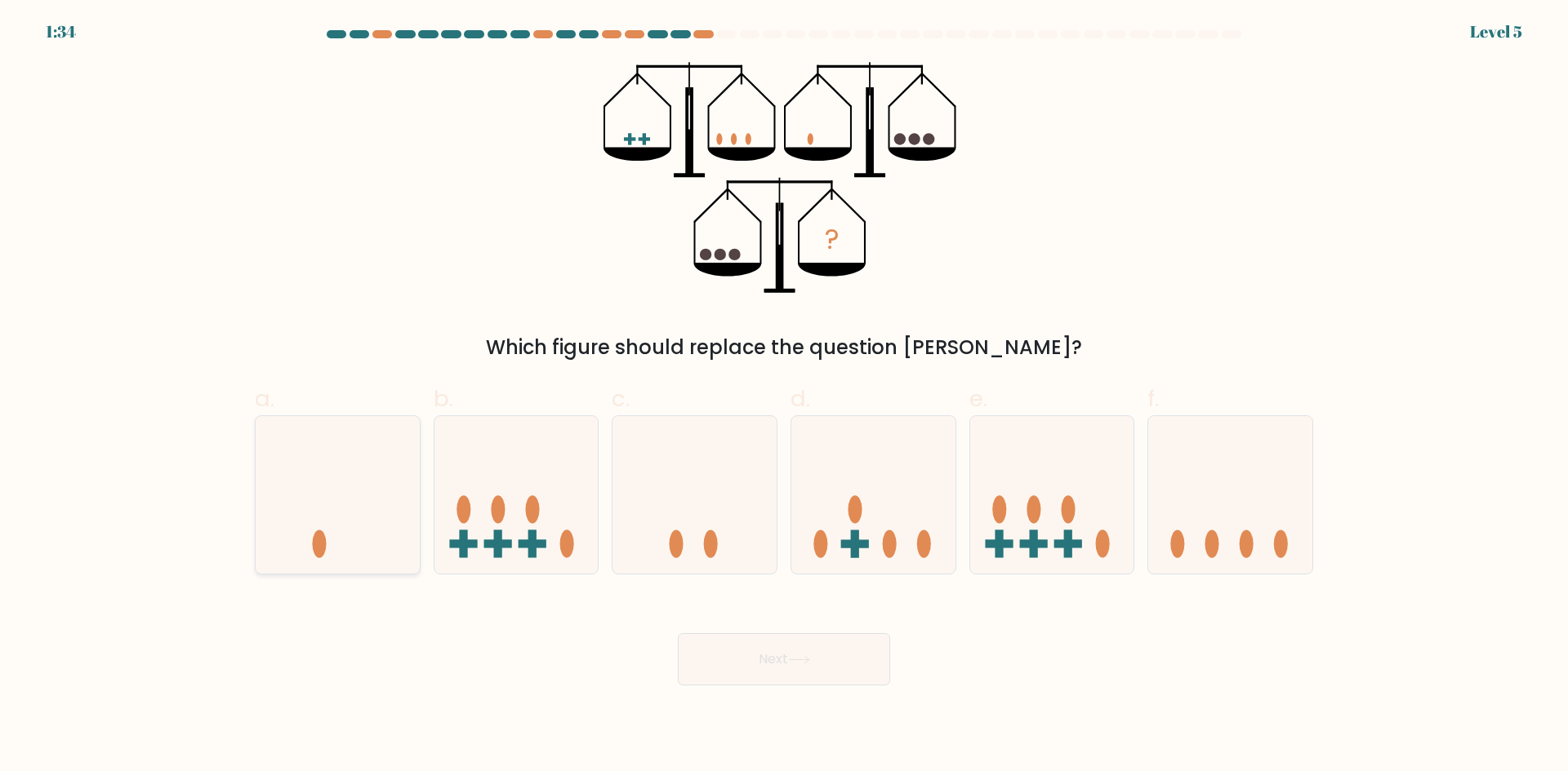
click at [362, 476] on icon at bounding box center [338, 494] width 164 height 135
click at [784, 397] on input "a." at bounding box center [784, 391] width 1 height 11
radio input "true"
click at [793, 625] on div "Next" at bounding box center [783, 640] width 1078 height 91
click at [809, 640] on button "Next" at bounding box center [784, 659] width 213 height 52
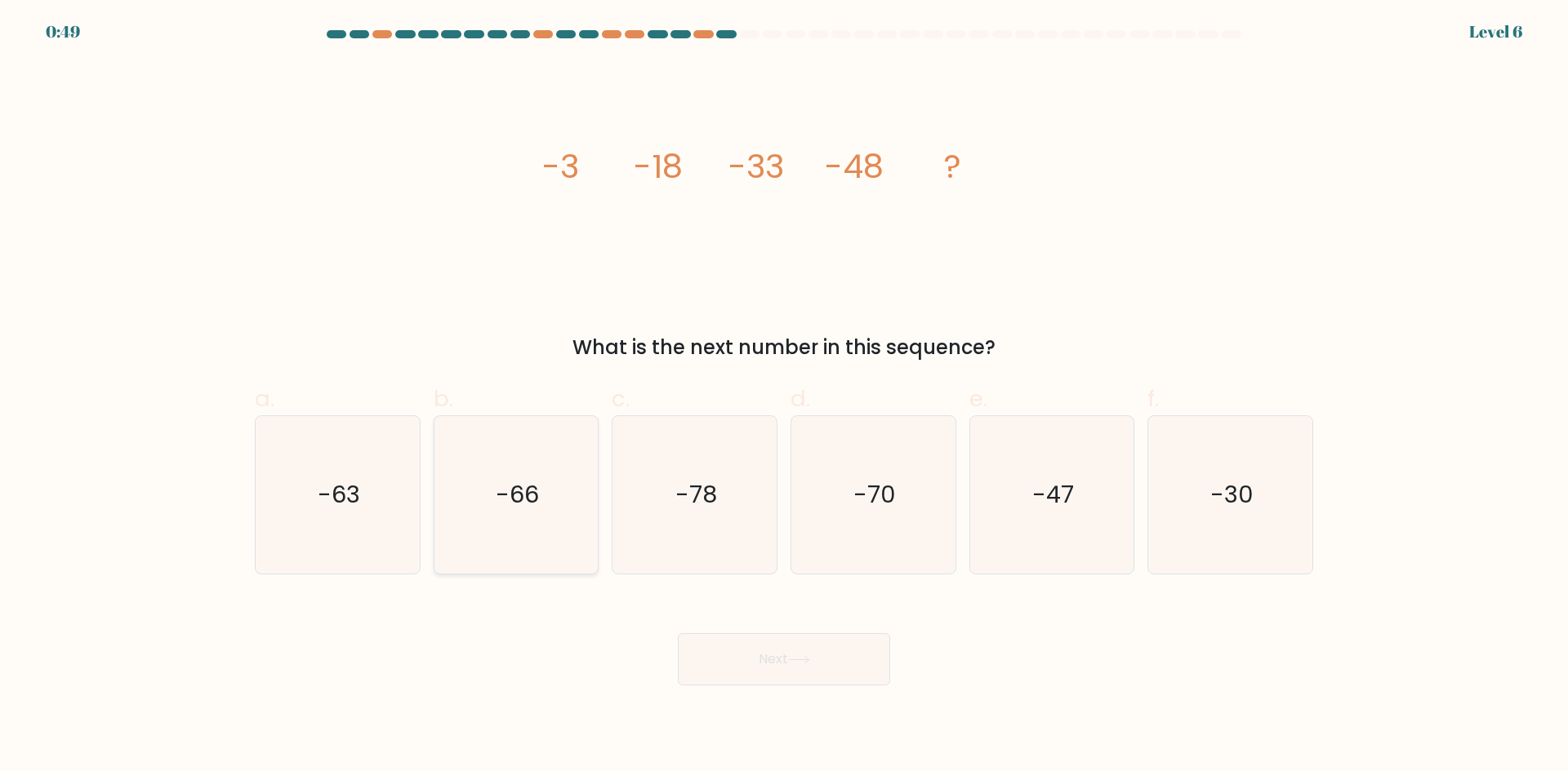
click at [497, 492] on text "-66" at bounding box center [516, 494] width 43 height 33
click at [784, 397] on input "b. -66" at bounding box center [784, 391] width 1 height 11
radio input "true"
click at [700, 645] on button "Next" at bounding box center [784, 659] width 213 height 52
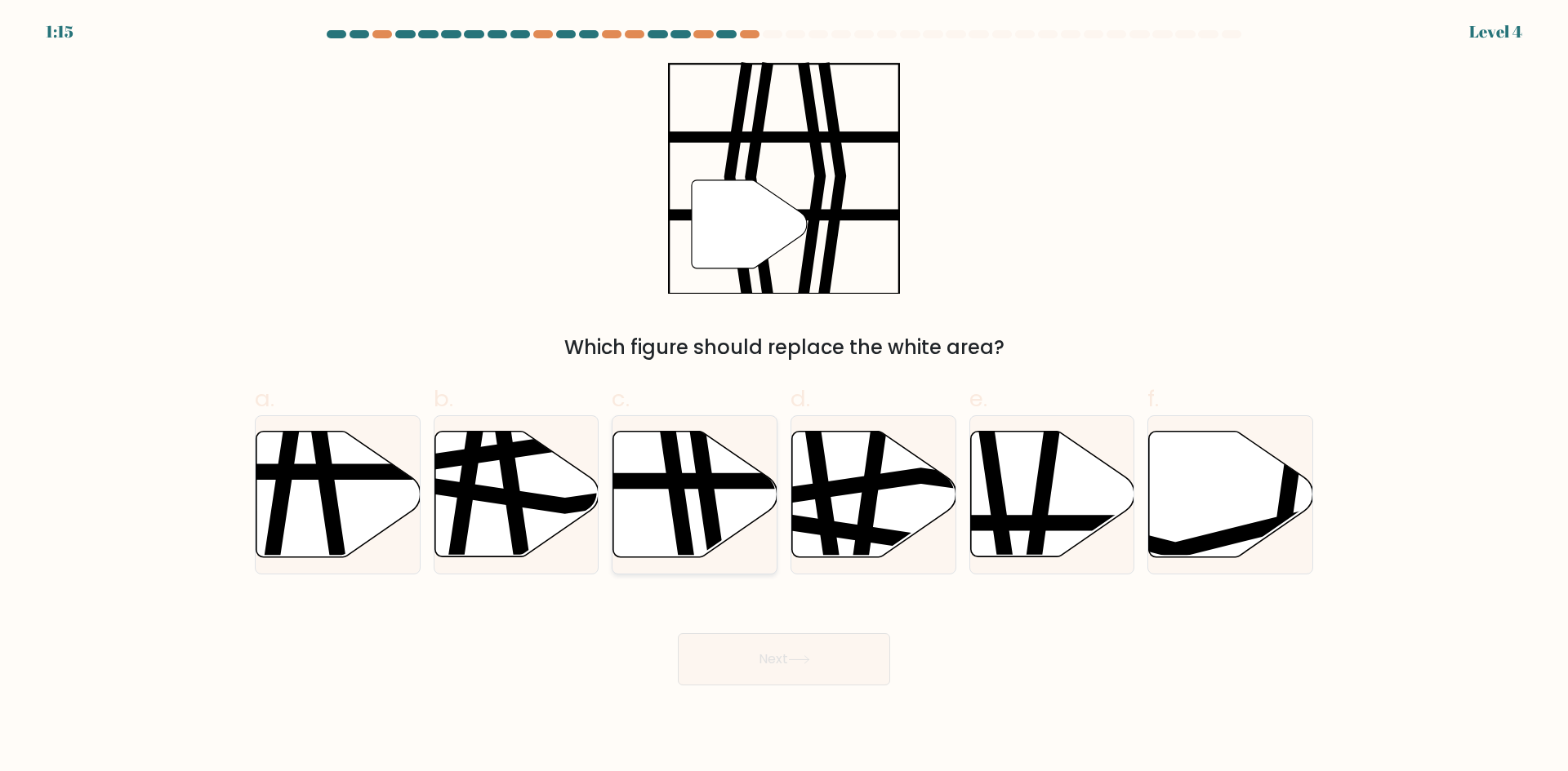
click at [737, 481] on line at bounding box center [745, 481] width 331 height 0
click at [784, 397] on input "c." at bounding box center [784, 391] width 1 height 11
radio input "true"
click at [763, 636] on button "Next" at bounding box center [784, 659] width 213 height 52
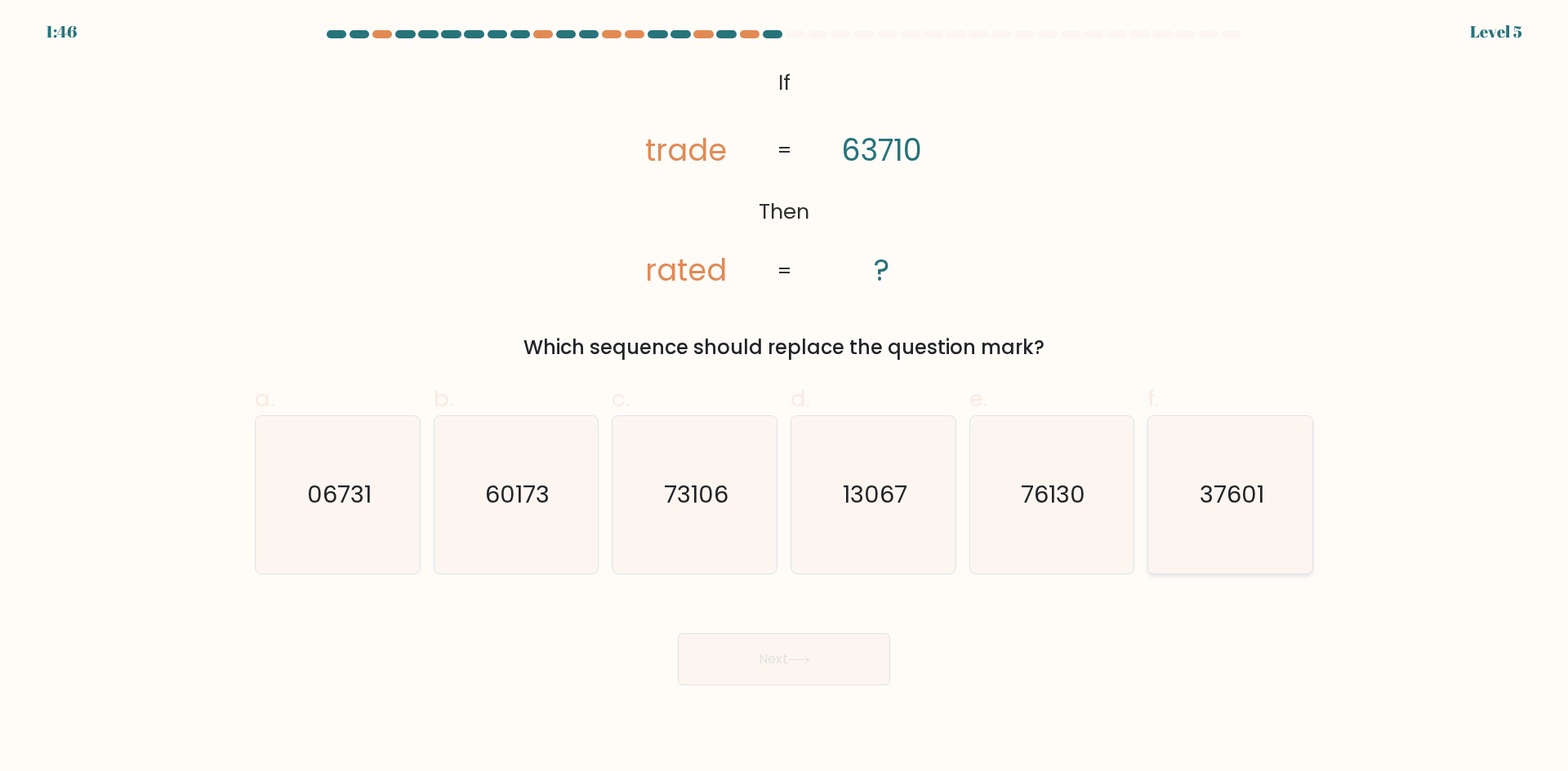
click at [1211, 487] on text "37601" at bounding box center [1232, 494] width 64 height 33
click at [785, 397] on input "f. 37601" at bounding box center [784, 391] width 1 height 11
radio input "true"
click at [867, 645] on button "Next" at bounding box center [784, 659] width 213 height 52
